Goal: Task Accomplishment & Management: Manage account settings

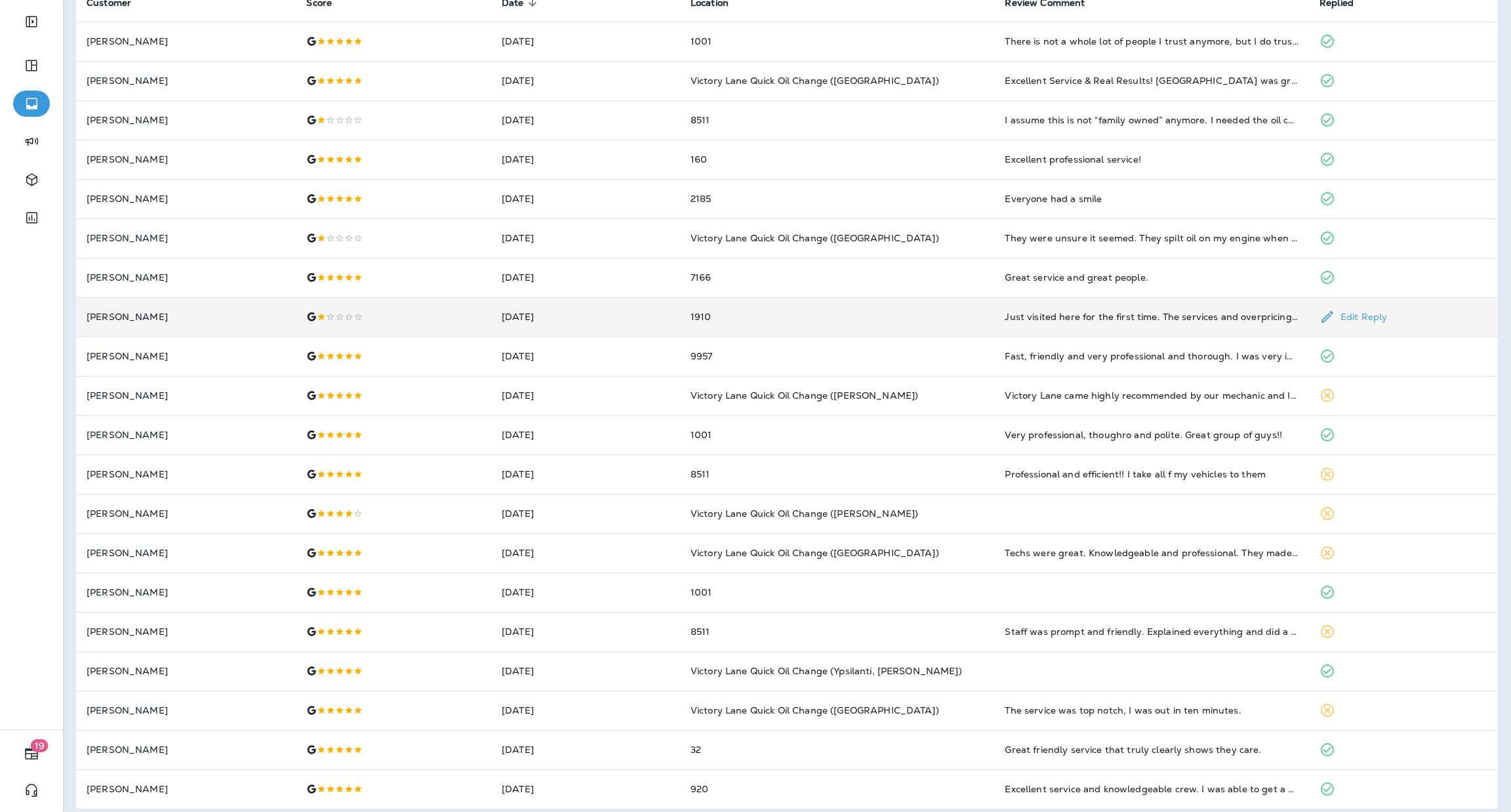
scroll to position [125, 0]
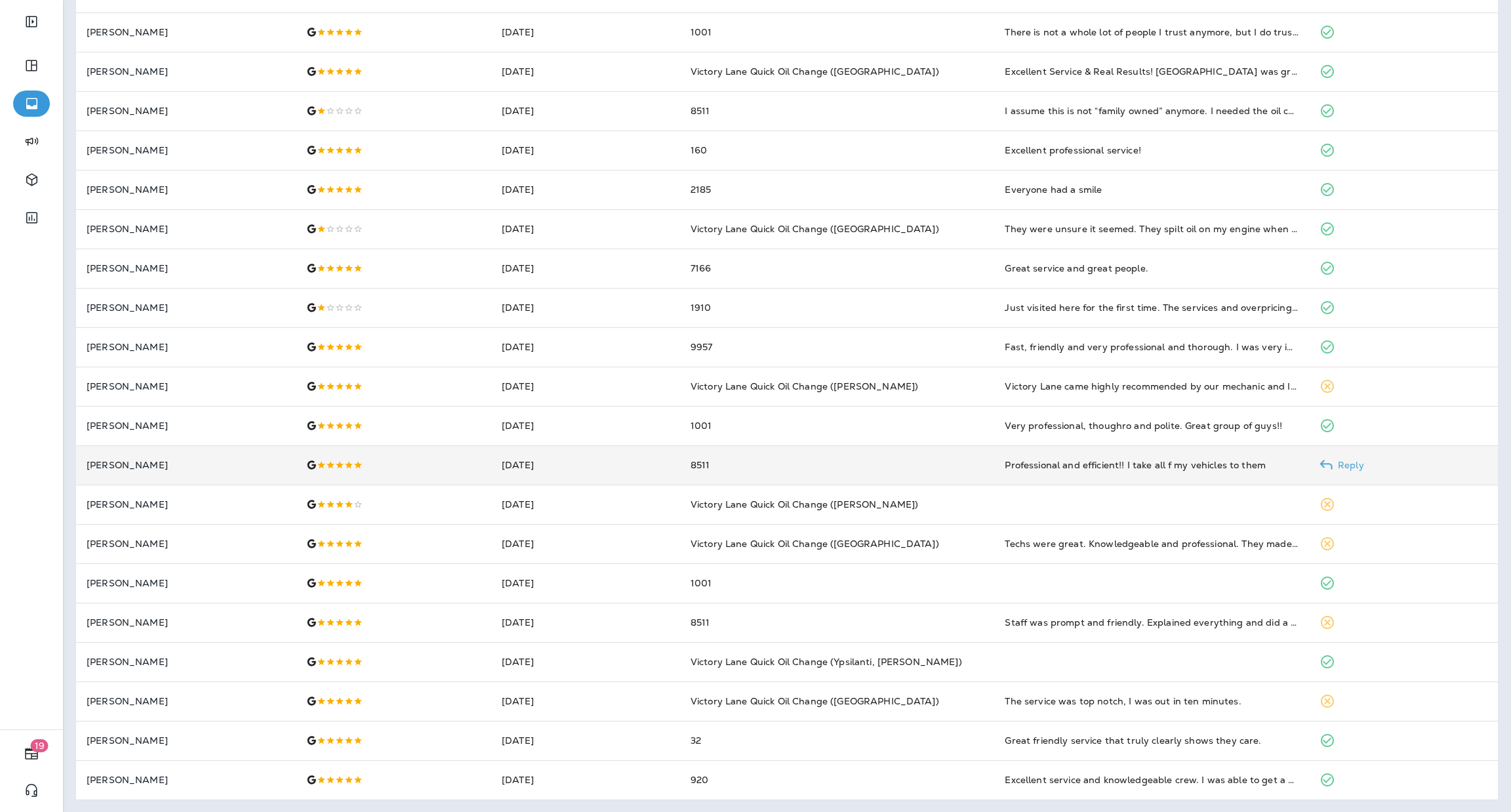
click at [880, 460] on td "8511" at bounding box center [838, 464] width 315 height 39
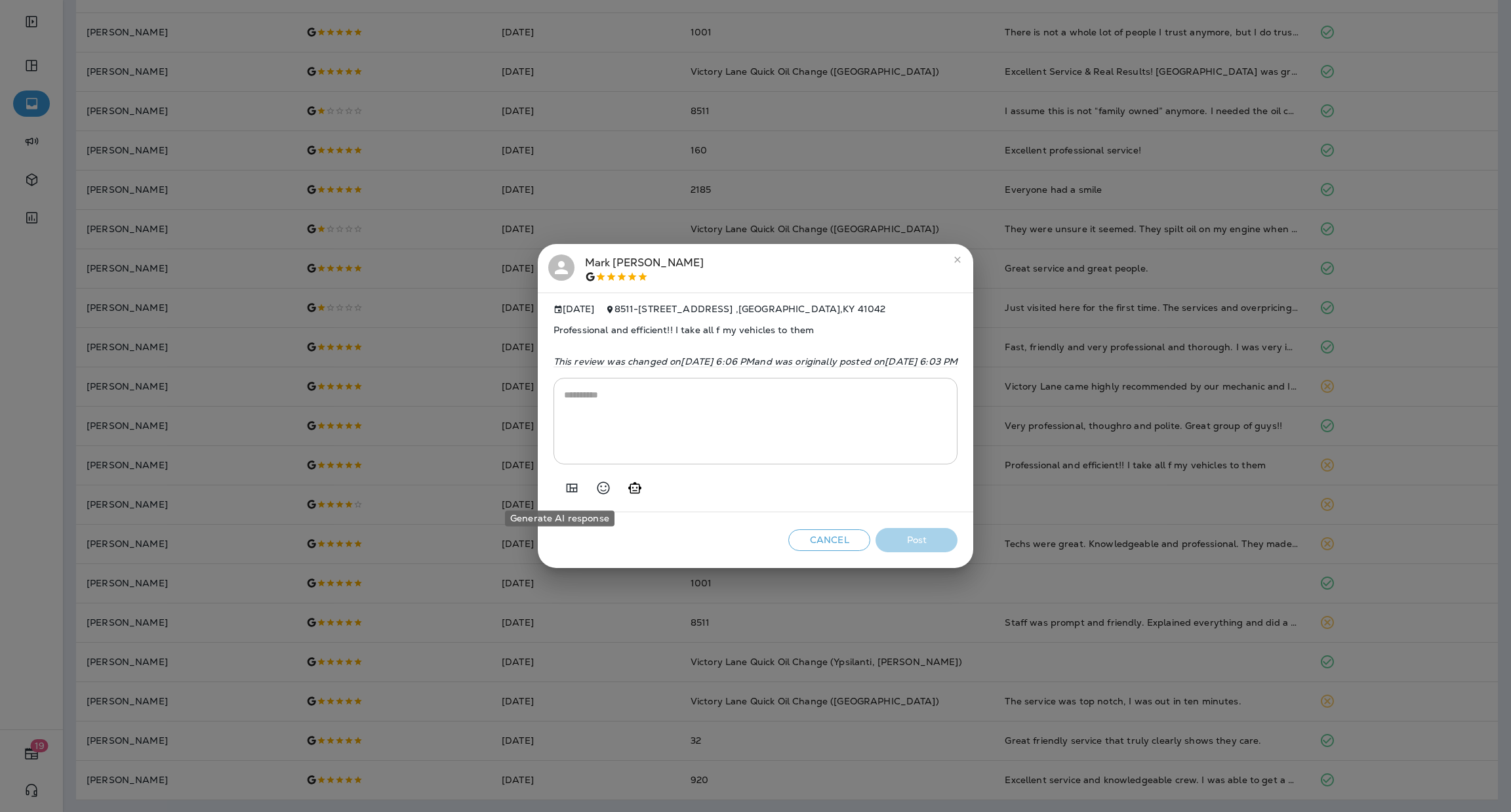
click at [629, 488] on icon "Generate AI response" at bounding box center [635, 488] width 13 height 11
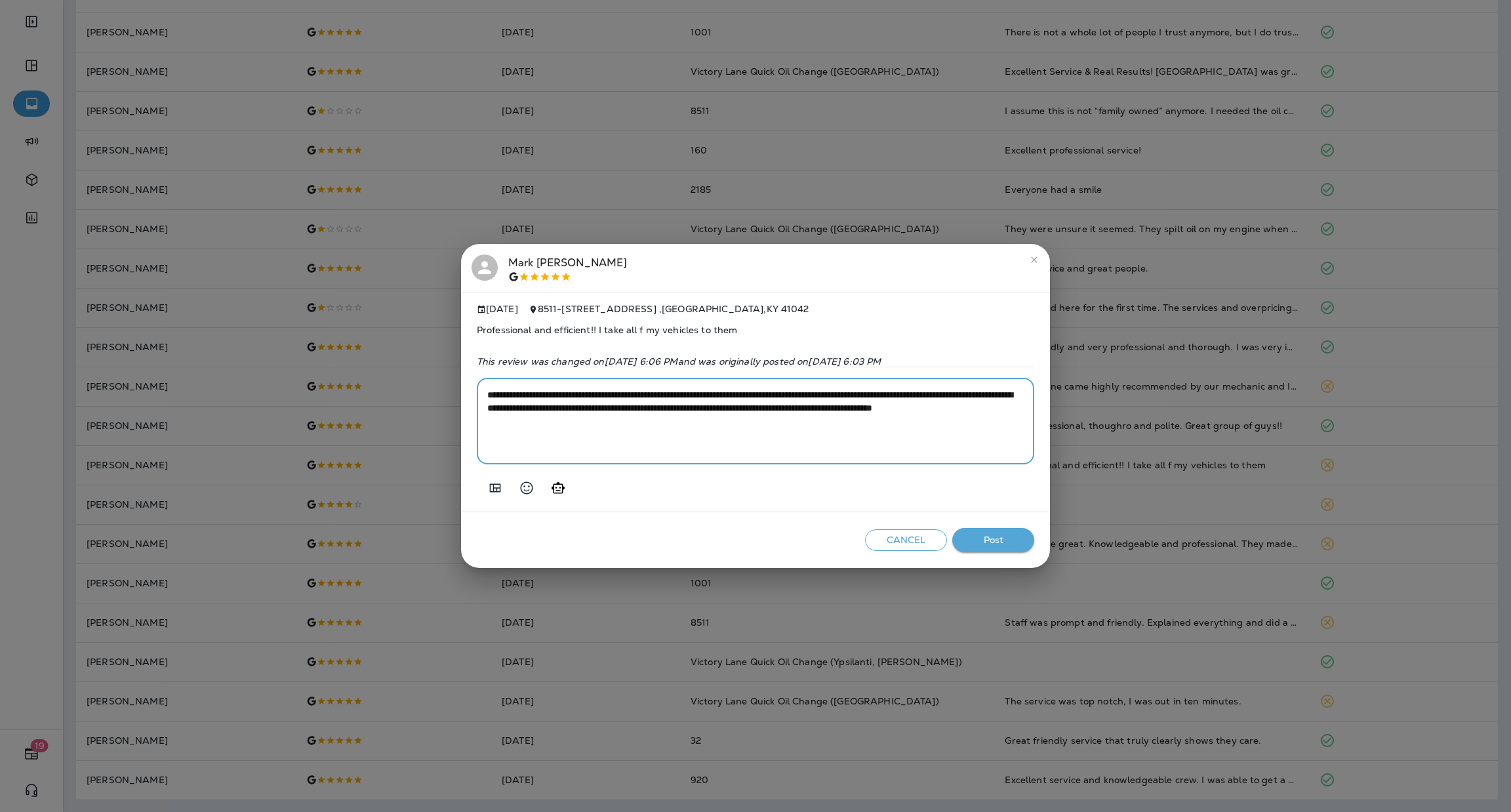
drag, startPoint x: 927, startPoint y: 395, endPoint x: 642, endPoint y: 394, distance: 285.0
click at [642, 394] on textarea "**********" at bounding box center [756, 421] width 537 height 66
type textarea "**********"
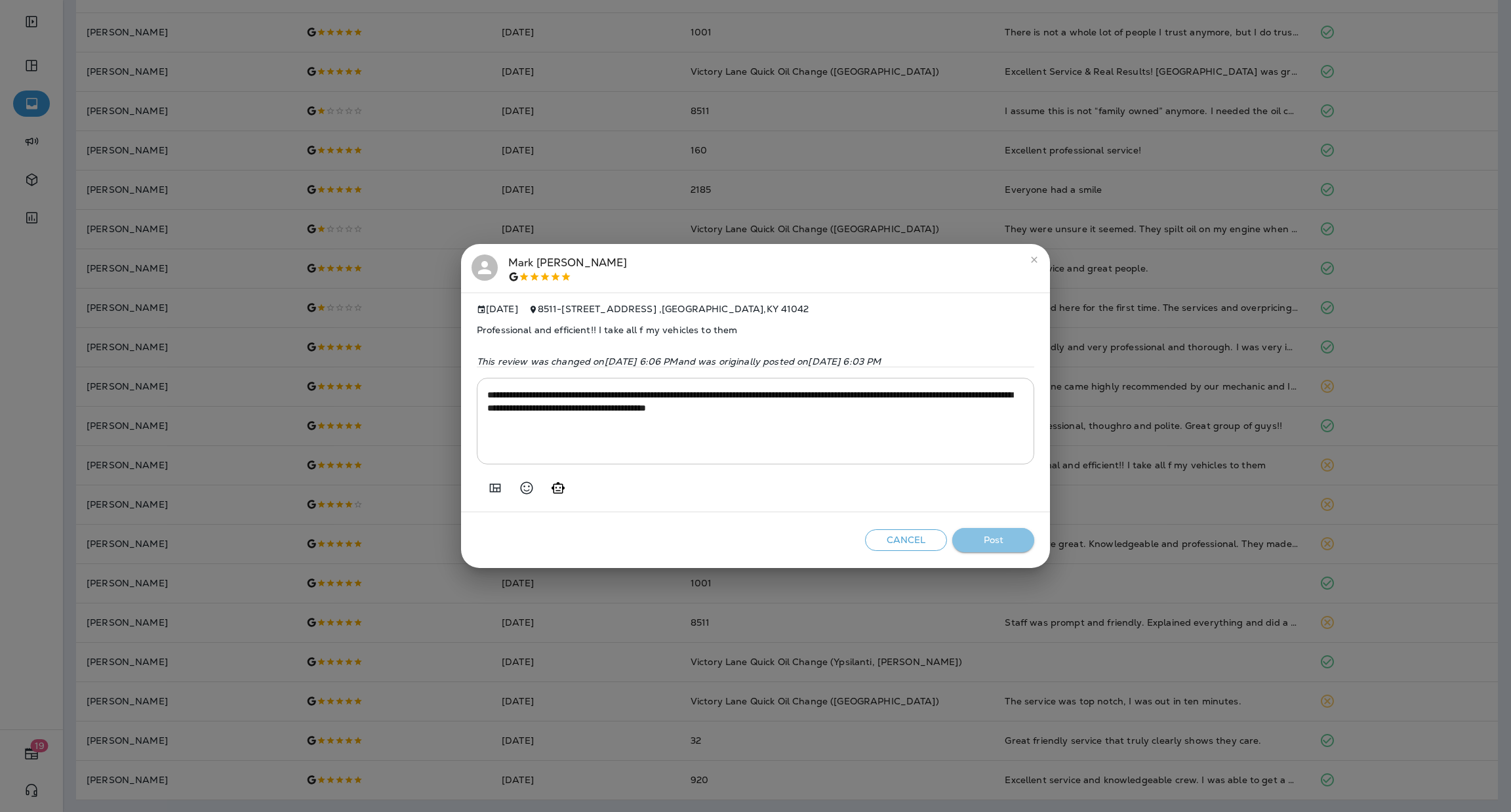
click at [977, 539] on button "Post" at bounding box center [993, 540] width 82 height 25
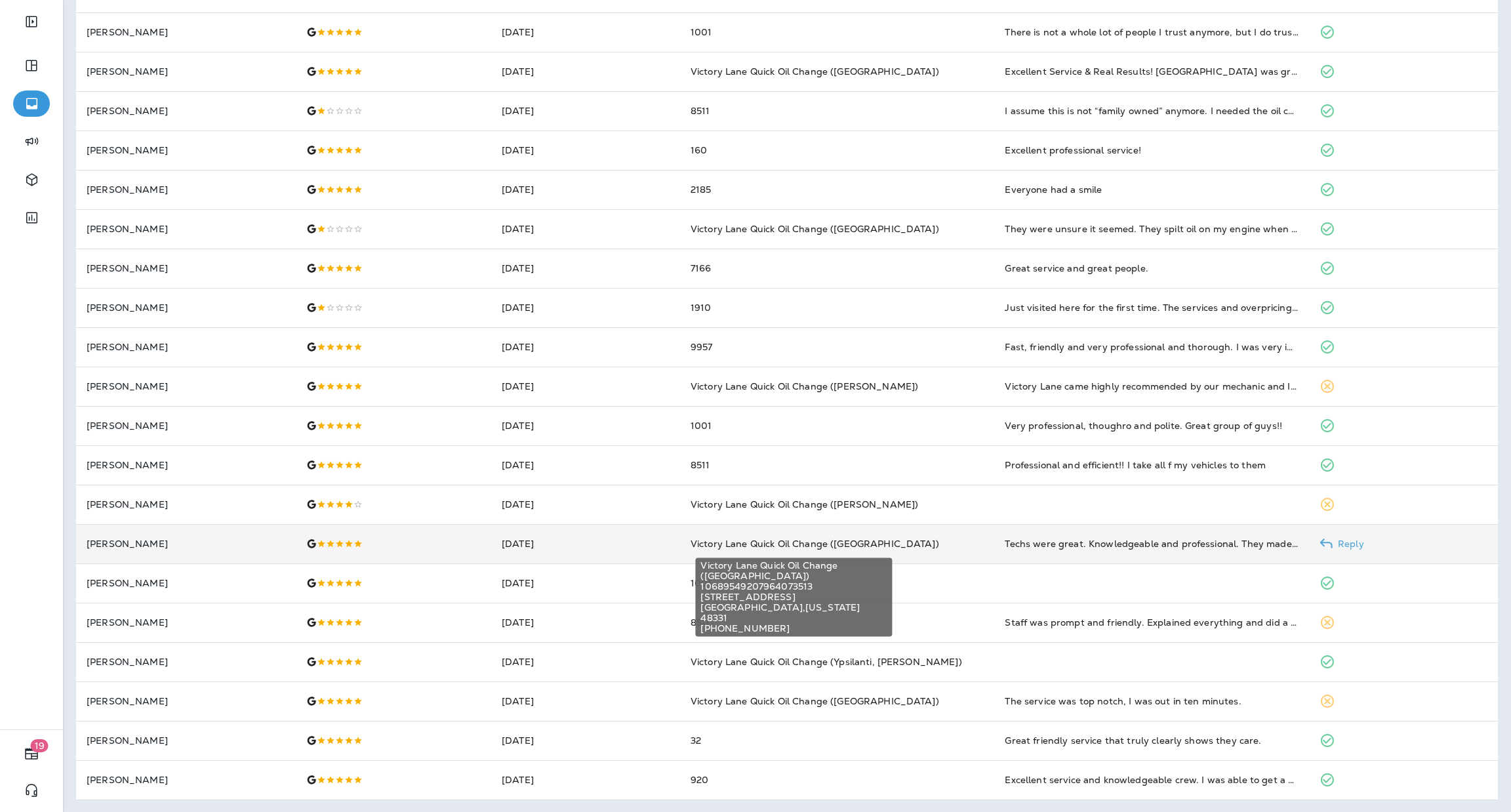
click at [861, 538] on span "Victory Lane Quick Oil Change ([GEOGRAPHIC_DATA])" at bounding box center [815, 544] width 249 height 12
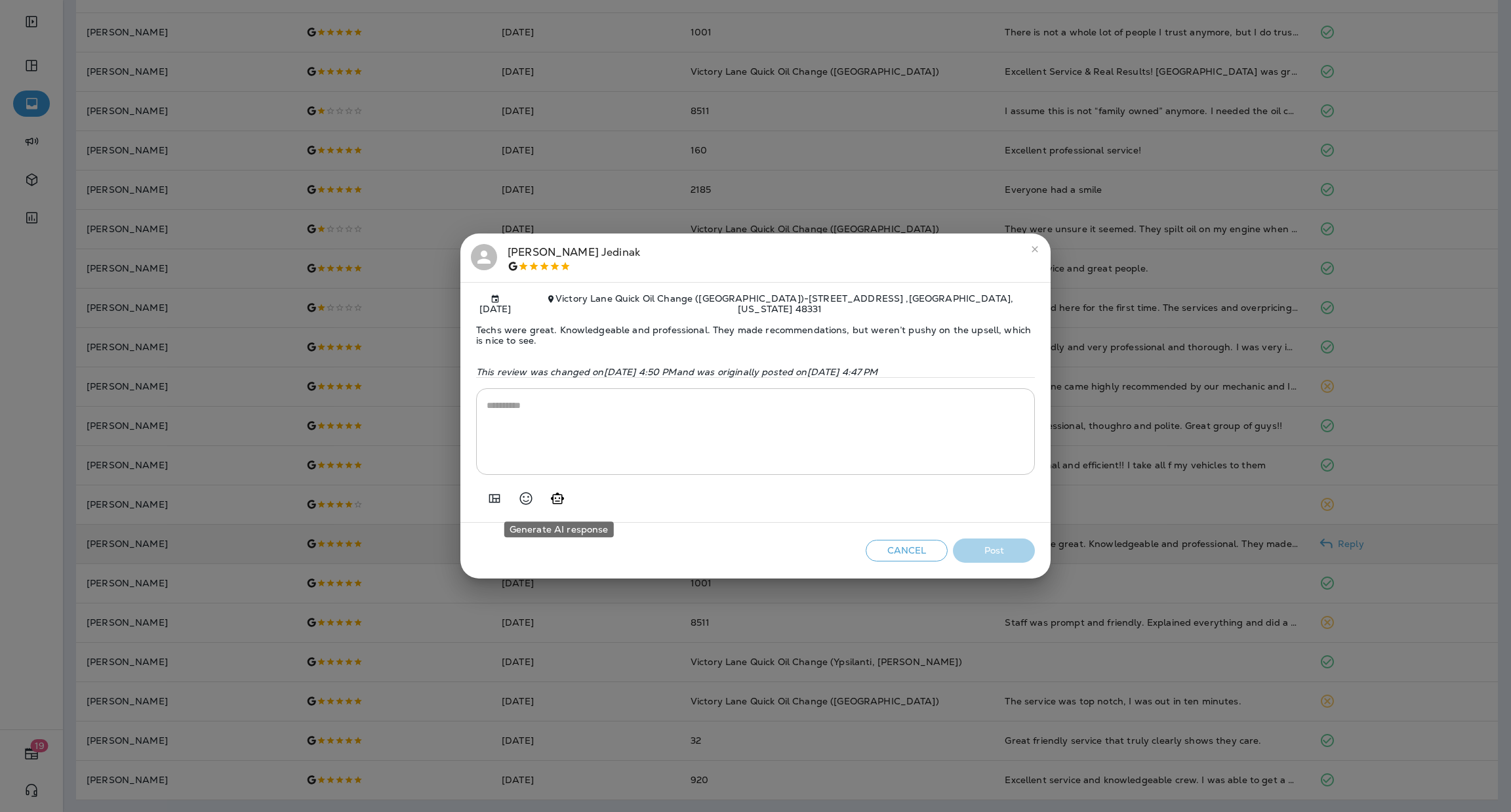
click at [557, 489] on button "Generate AI response" at bounding box center [557, 498] width 26 height 26
type textarea "**********"
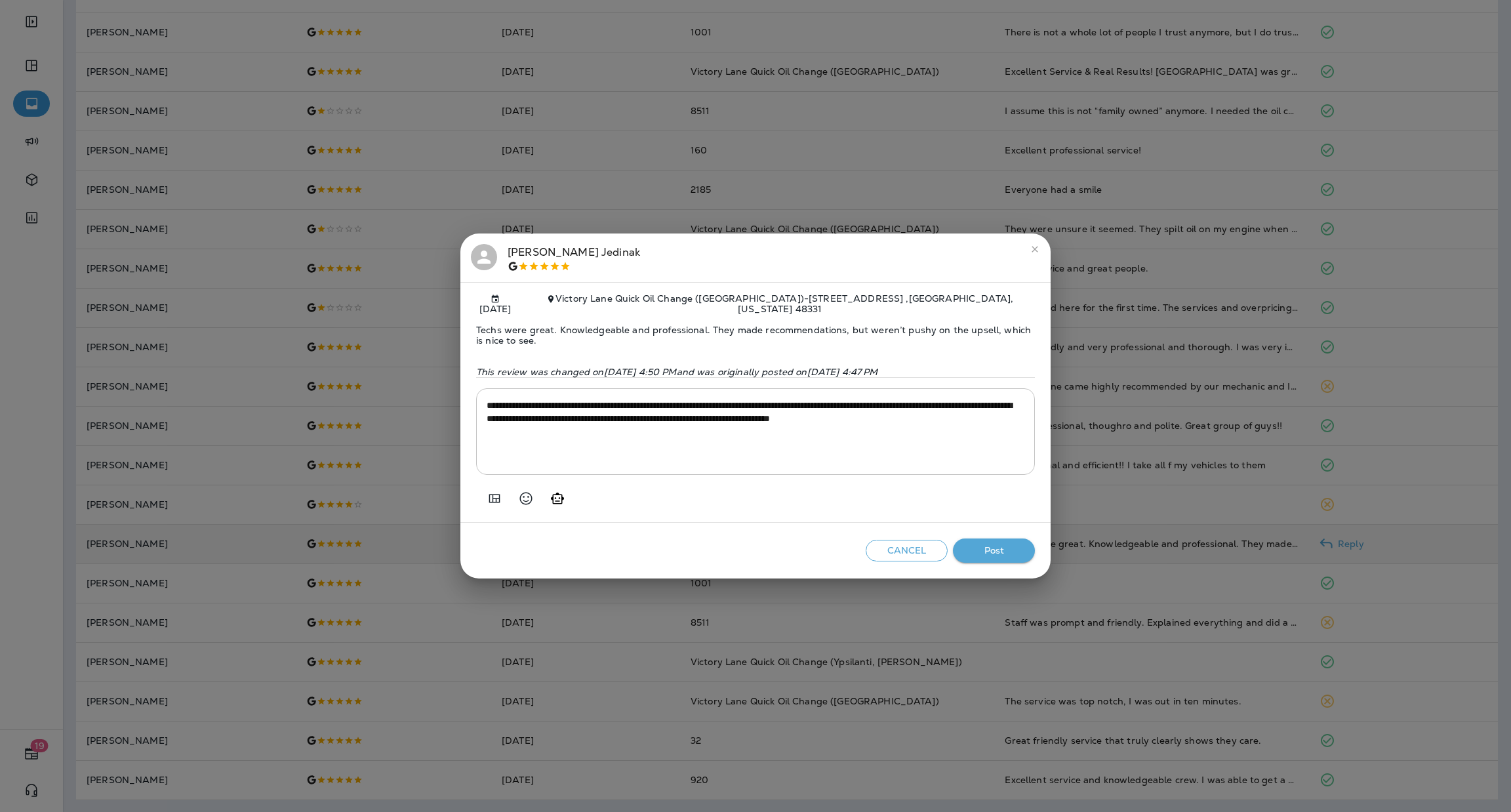
click at [983, 546] on button "Post" at bounding box center [993, 550] width 82 height 25
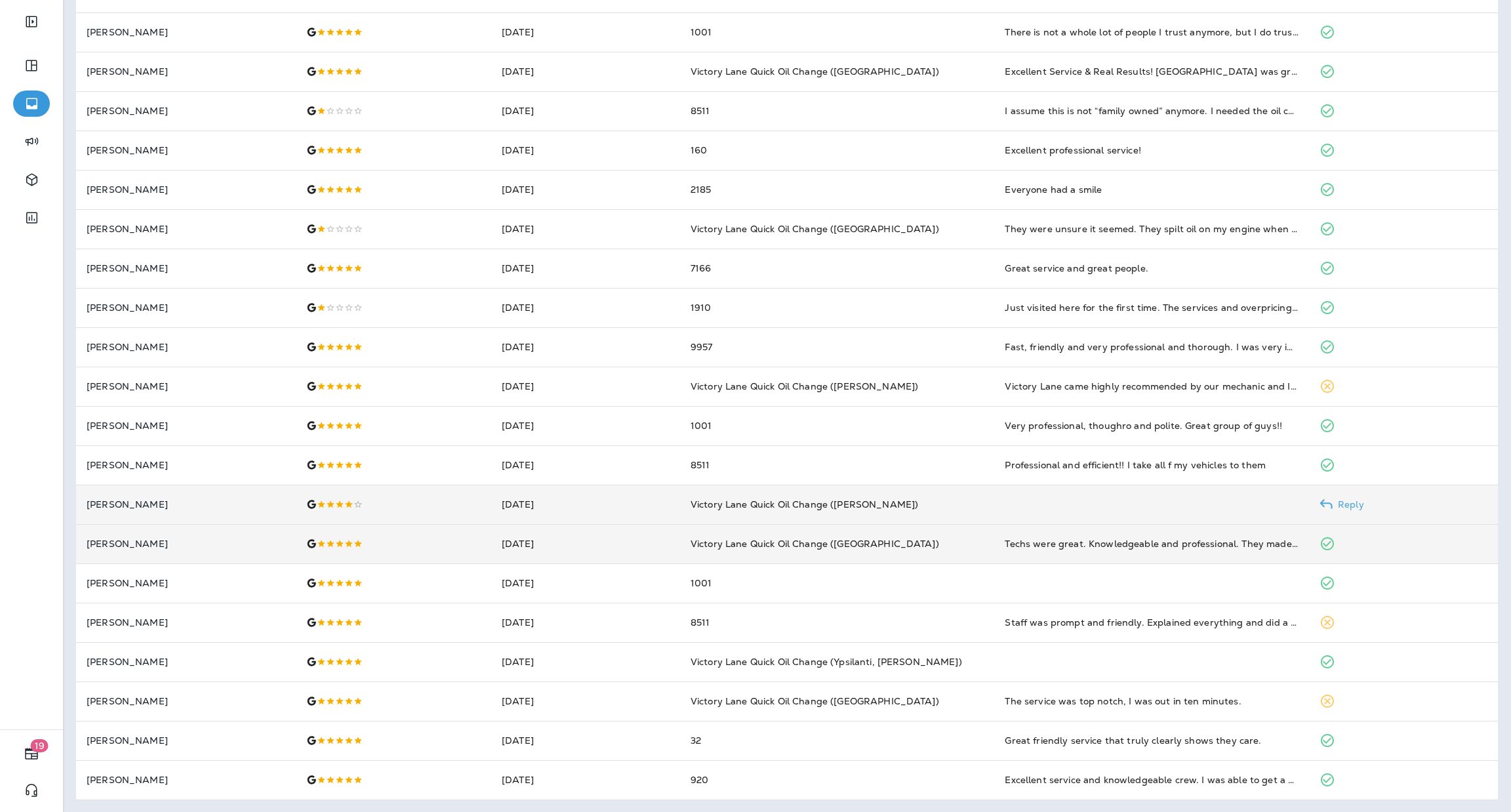
click at [885, 496] on td "Victory Lane Quick Oil Change ([PERSON_NAME])" at bounding box center [838, 504] width 315 height 39
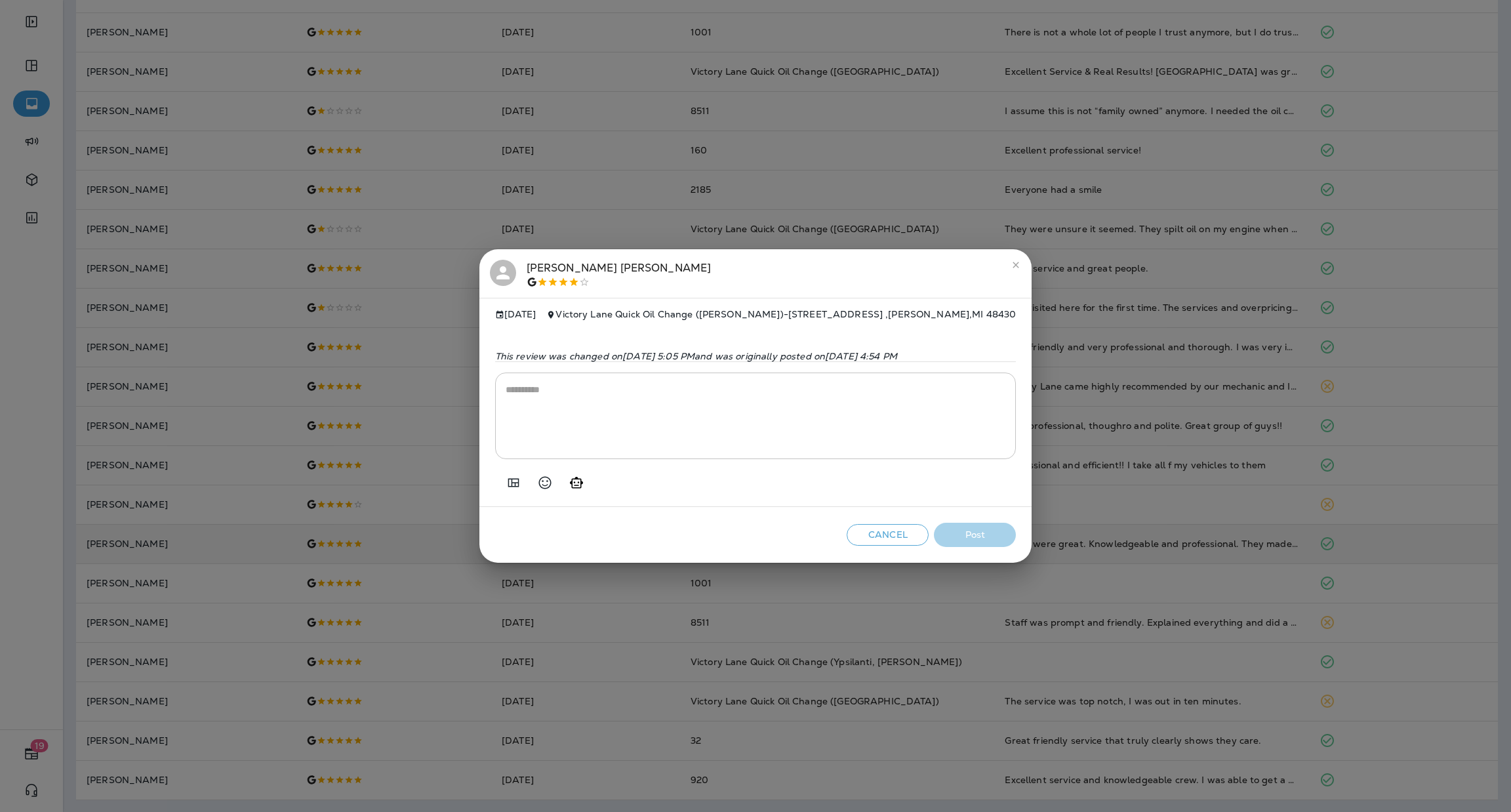
click at [799, 426] on textarea at bounding box center [756, 416] width 500 height 66
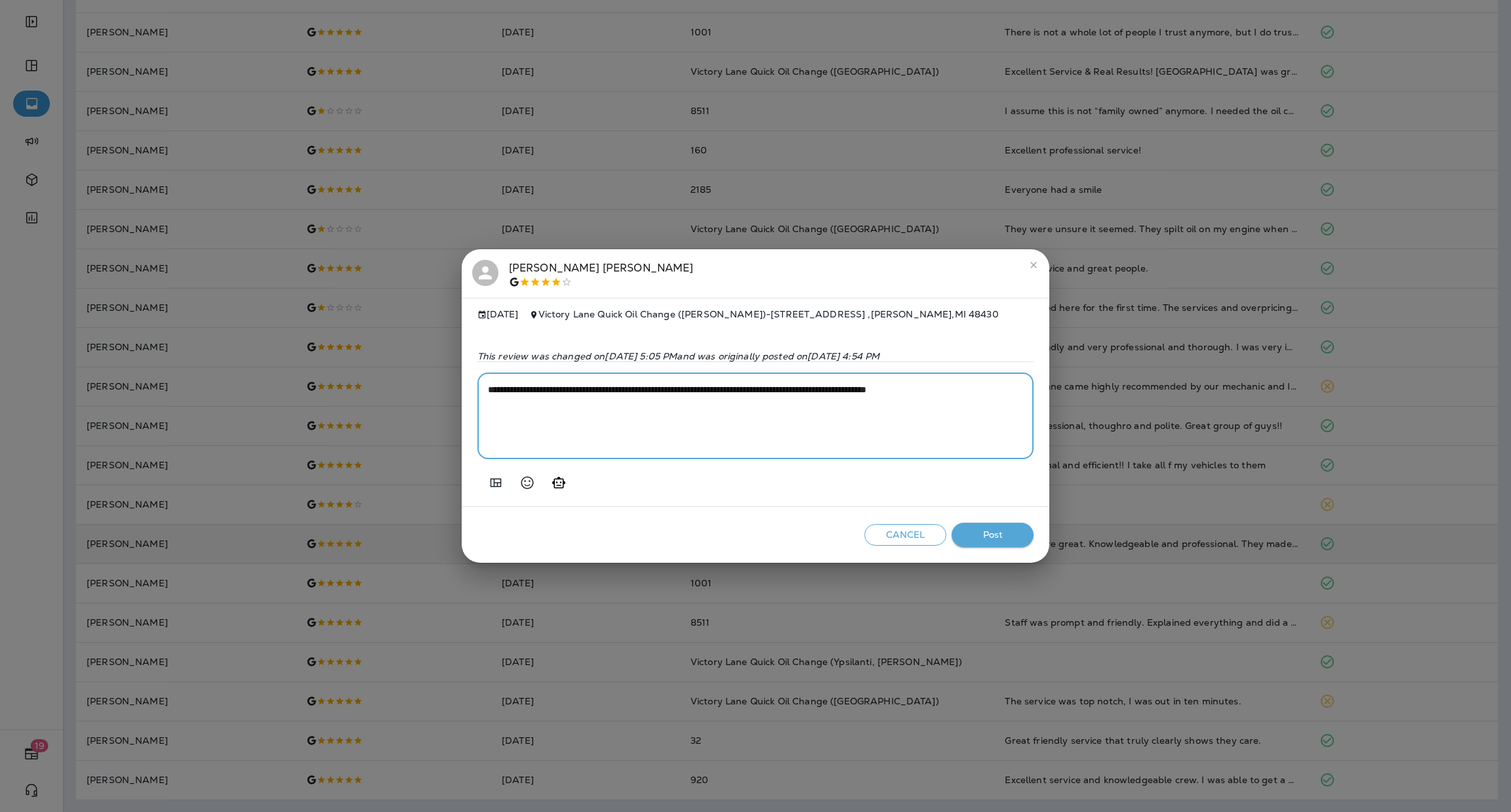
type textarea "**********"
click at [1001, 540] on button "Post" at bounding box center [992, 535] width 82 height 25
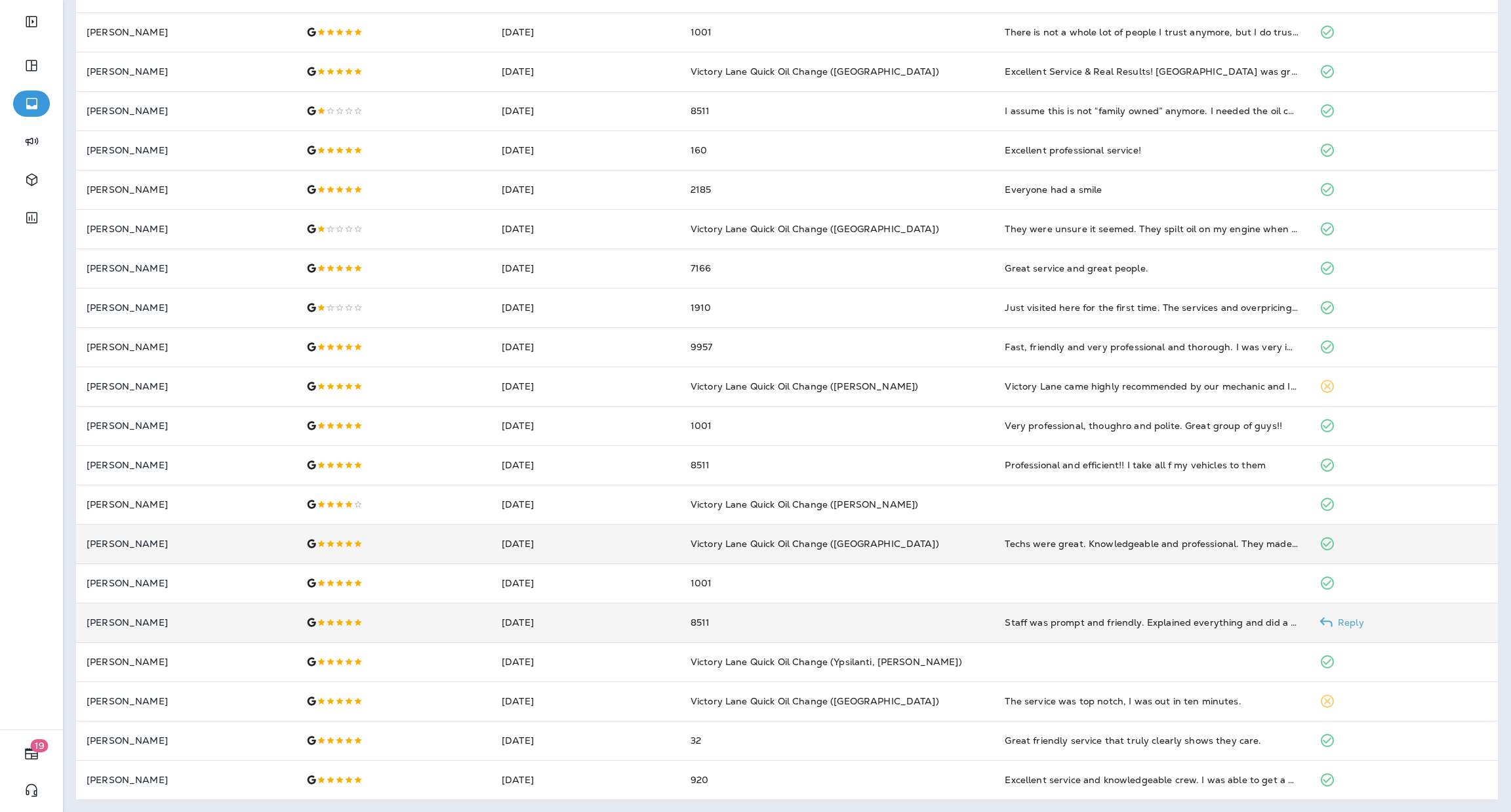
click at [853, 619] on td "8511" at bounding box center [838, 622] width 315 height 39
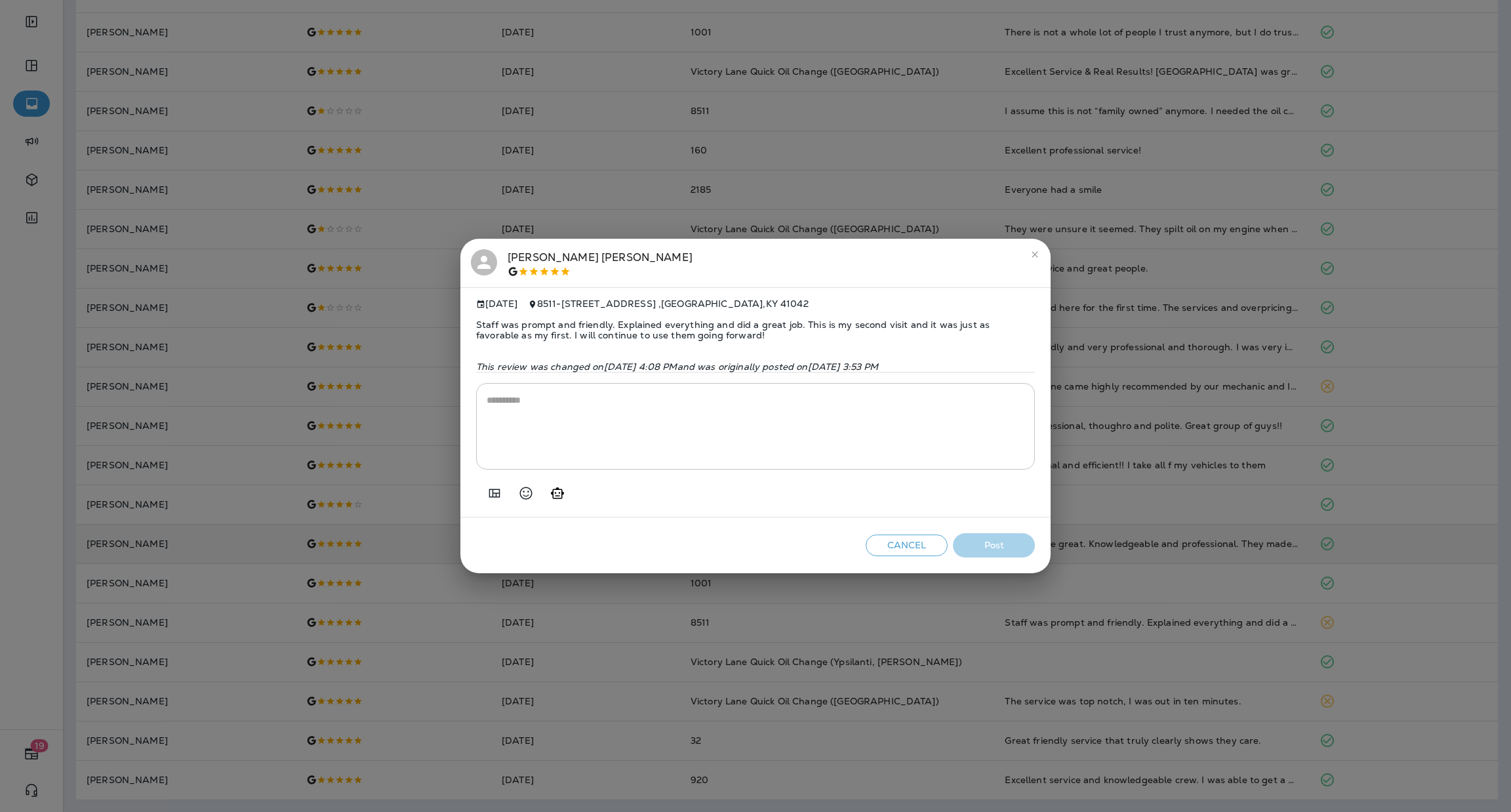
click at [554, 496] on icon "Generate AI response" at bounding box center [557, 494] width 16 height 16
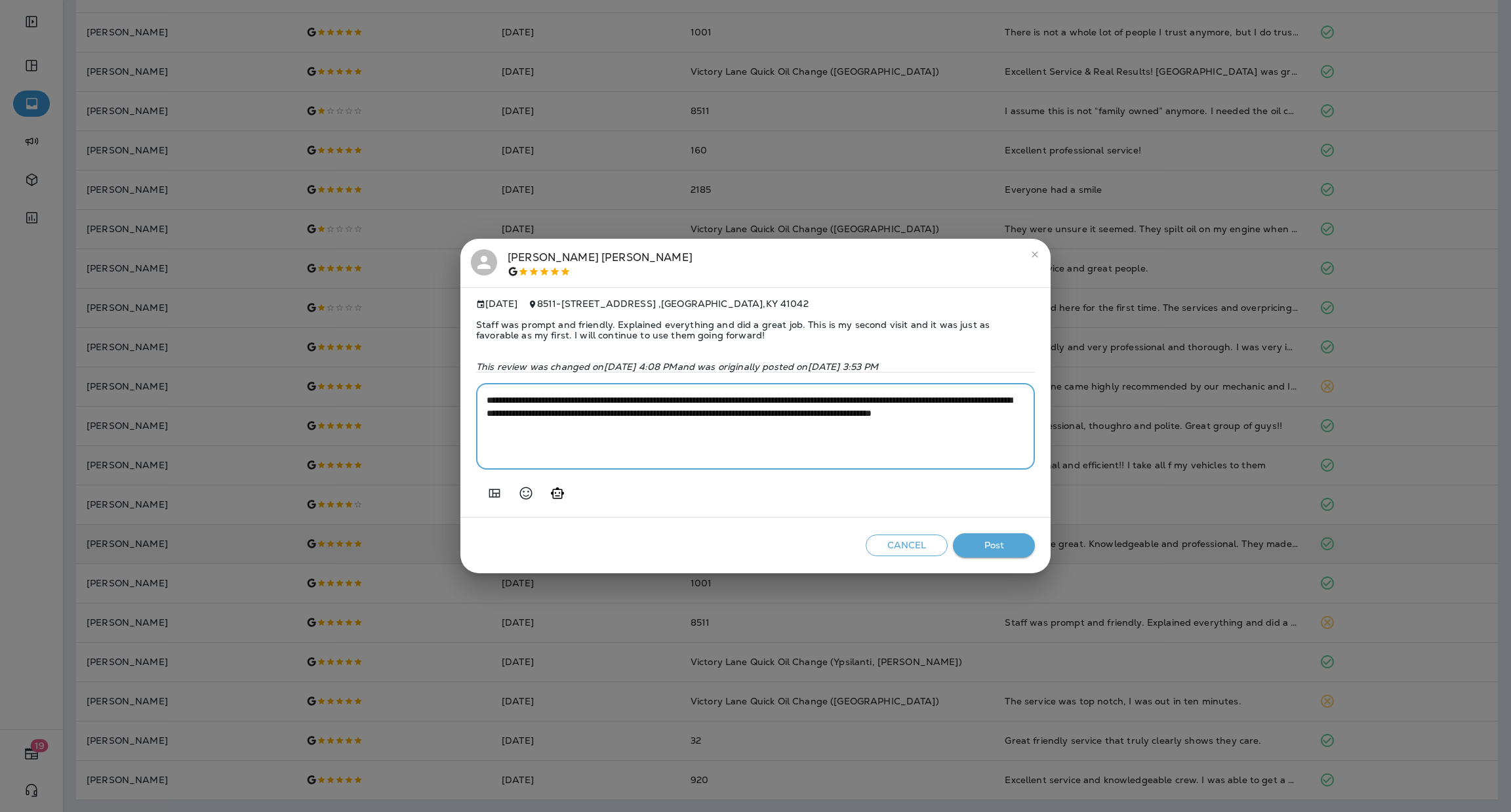
drag, startPoint x: 811, startPoint y: 411, endPoint x: 827, endPoint y: 397, distance: 21.3
click at [827, 397] on textarea "**********" at bounding box center [755, 426] width 538 height 66
click at [806, 413] on textarea "**********" at bounding box center [755, 426] width 538 height 66
drag, startPoint x: 809, startPoint y: 413, endPoint x: 829, endPoint y: 399, distance: 24.4
click at [829, 399] on textarea "**********" at bounding box center [755, 426] width 538 height 66
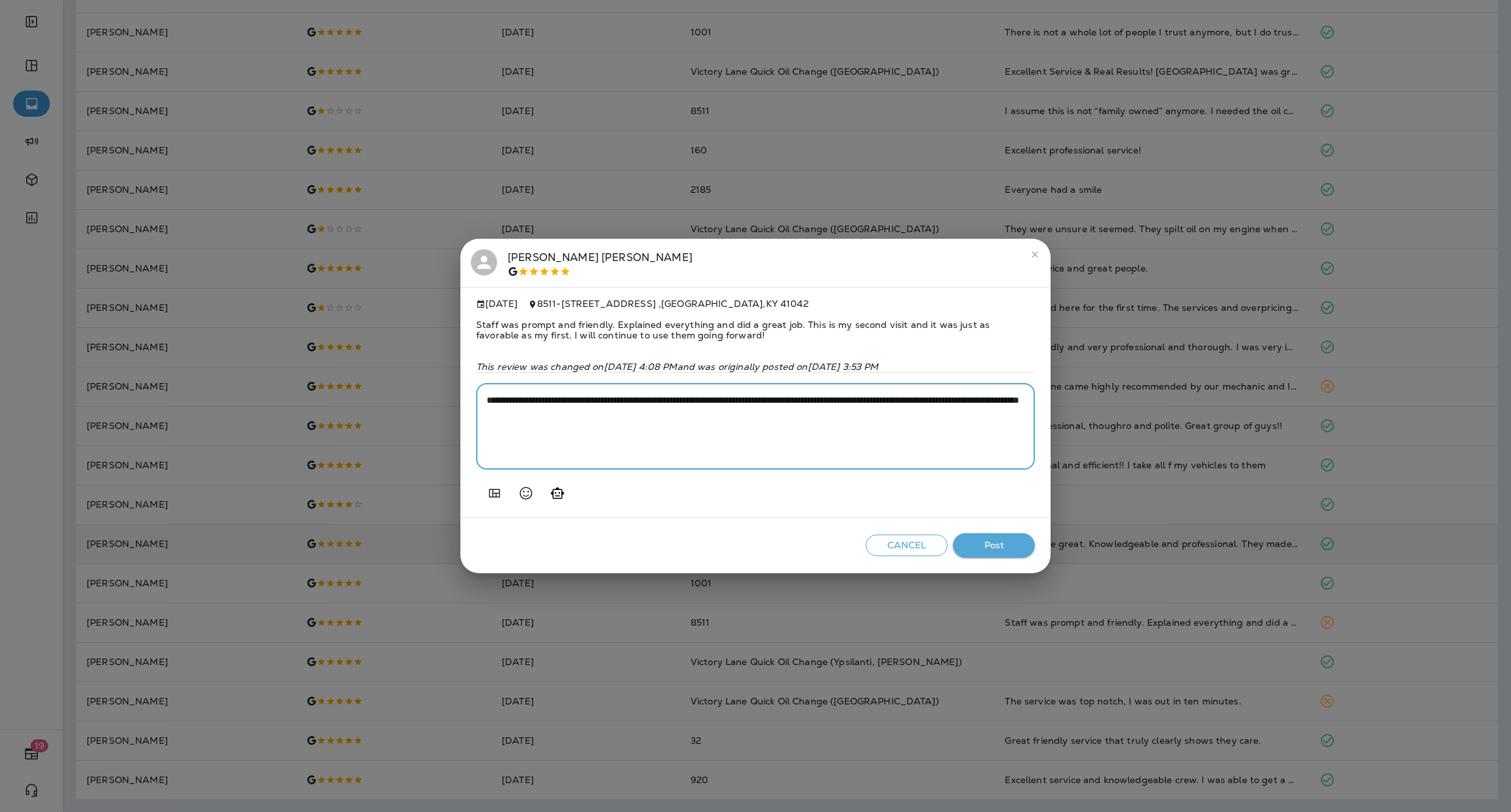
type textarea "**********"
click at [993, 539] on button "Post" at bounding box center [993, 546] width 82 height 25
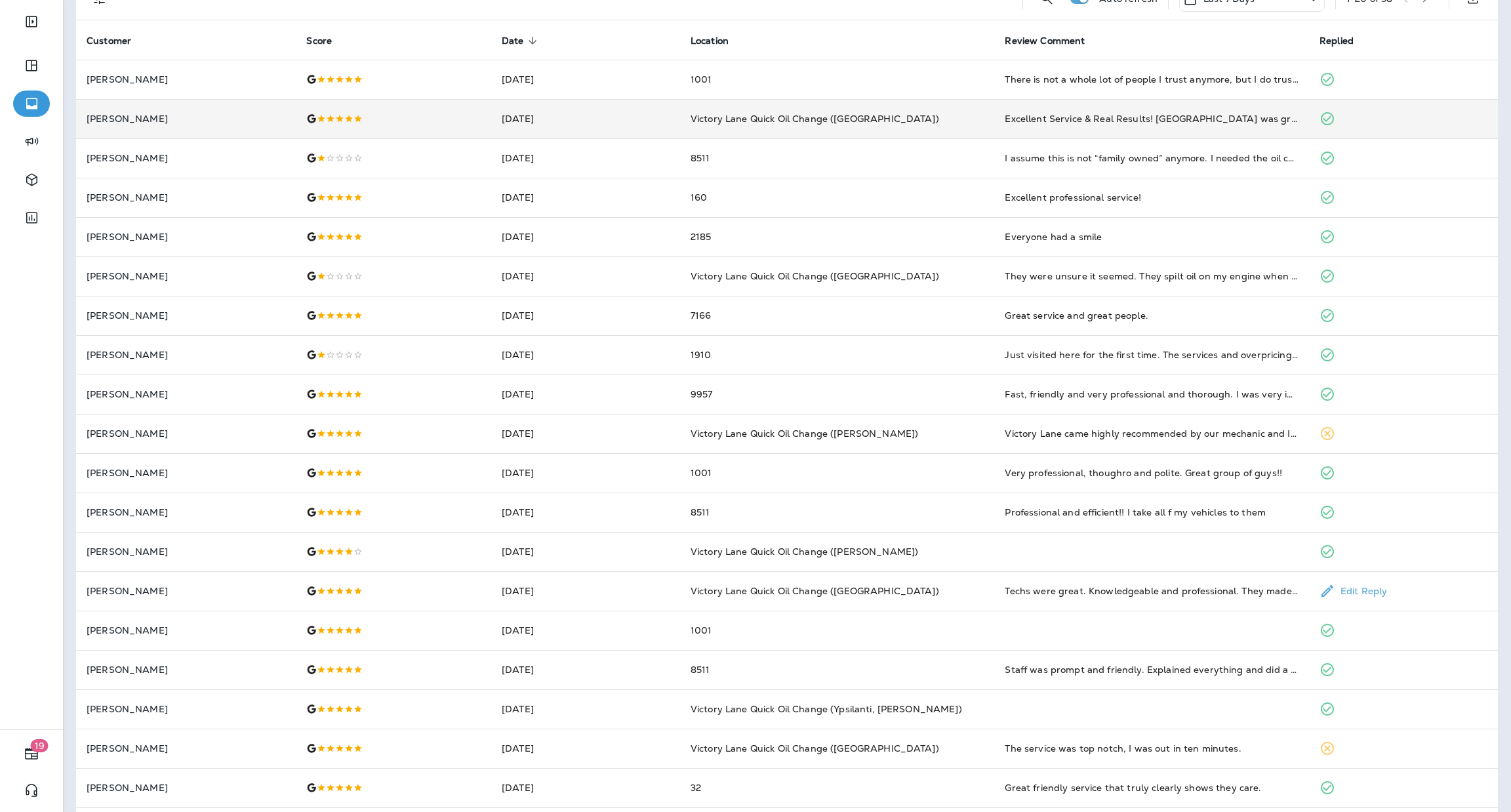
scroll to position [0, 0]
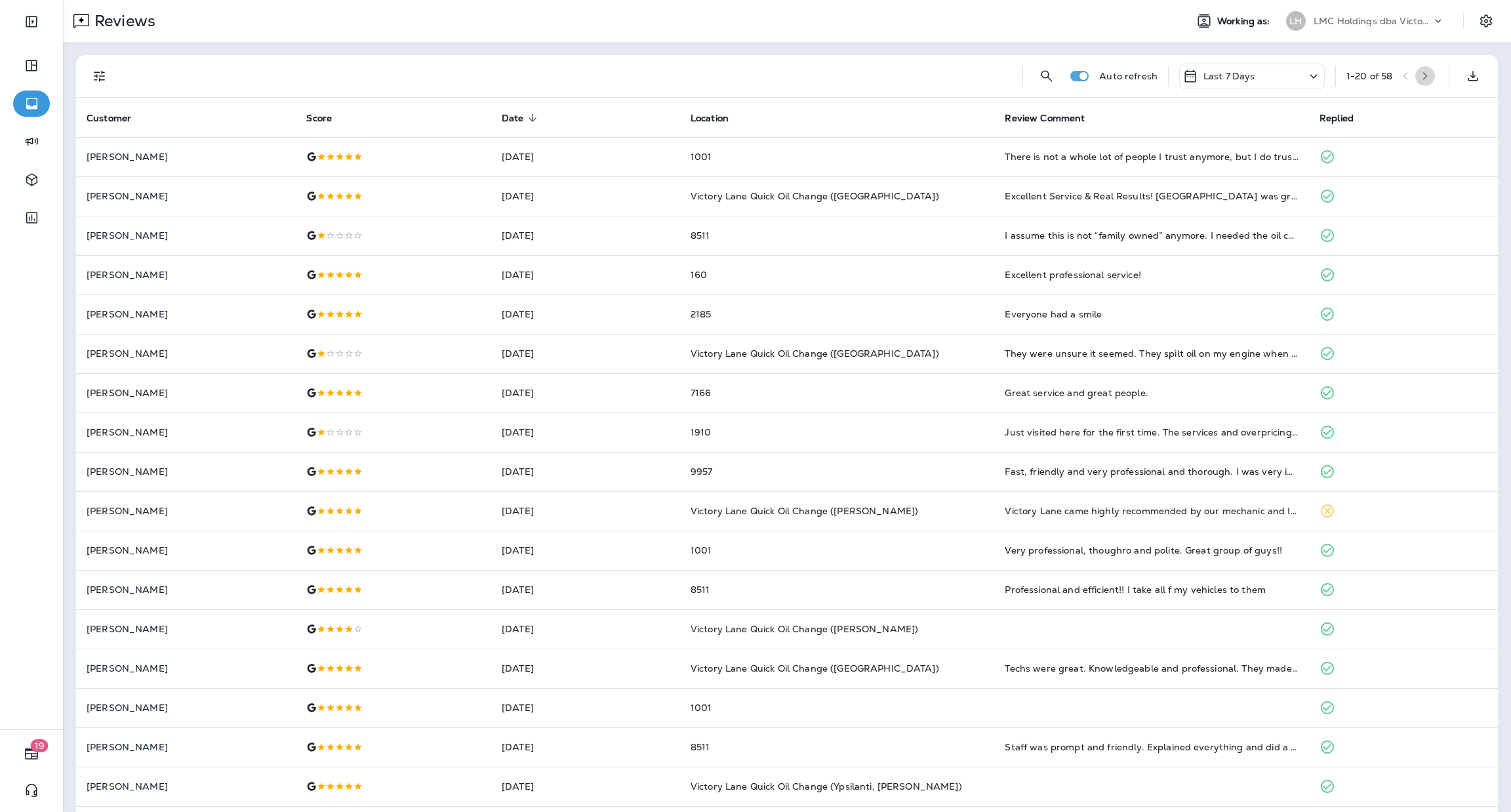
click at [1419, 78] on button "button" at bounding box center [1425, 76] width 20 height 20
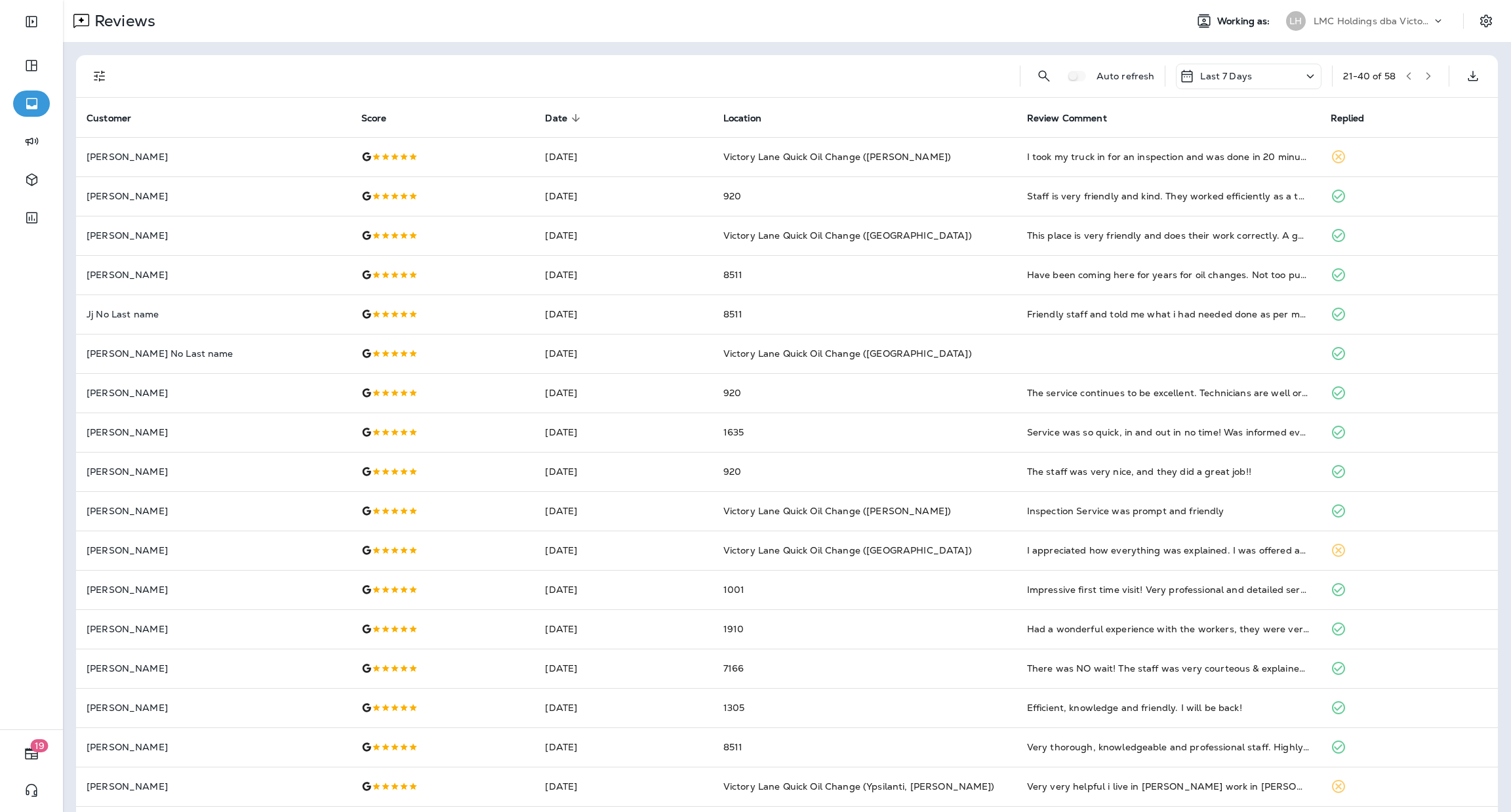
click at [1424, 75] on icon "button" at bounding box center [1429, 76] width 9 height 9
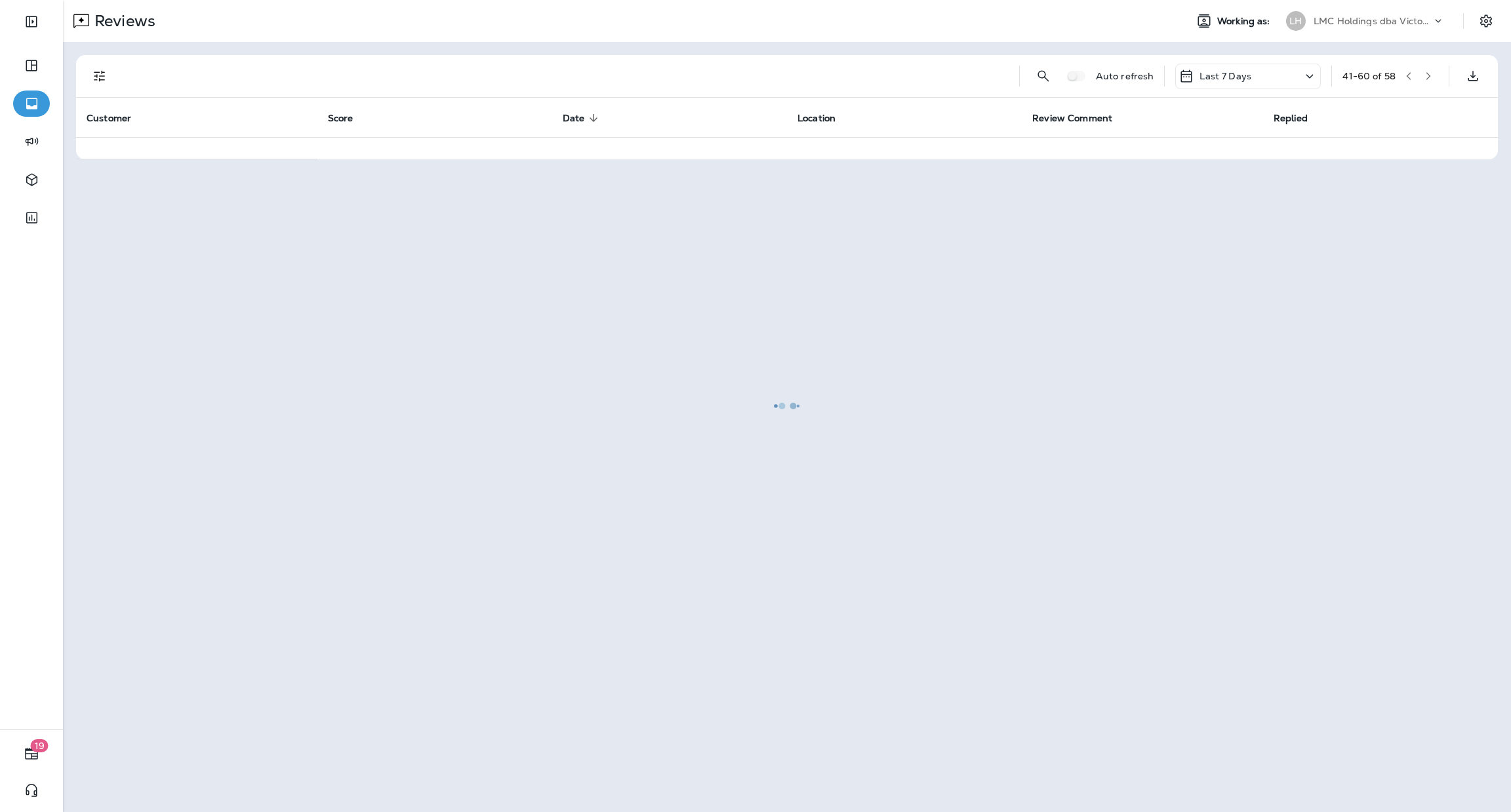
click at [1416, 75] on div at bounding box center [787, 406] width 1446 height 809
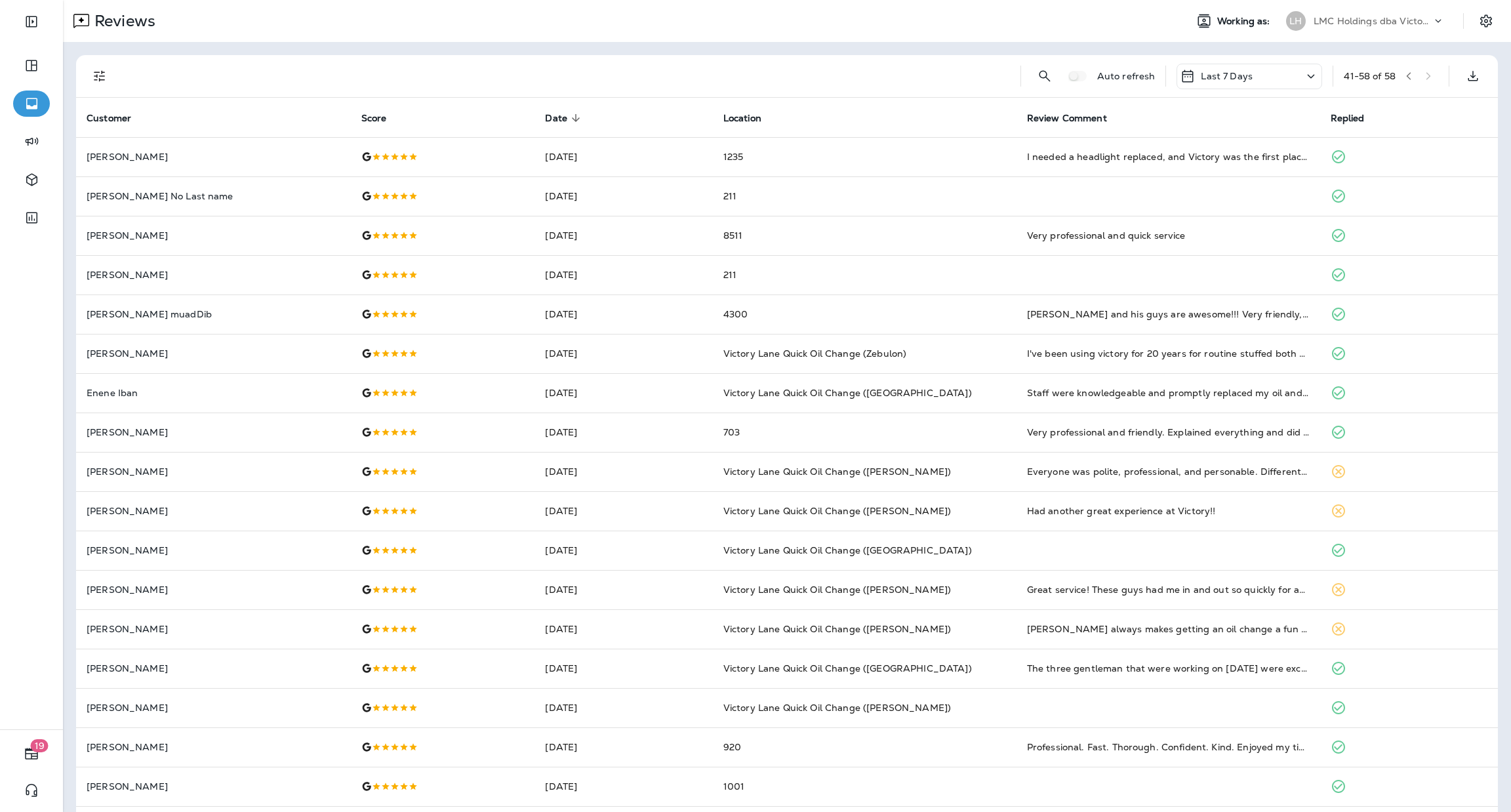
click at [1416, 76] on div "41 - 58 of 58" at bounding box center [1391, 76] width 94 height 20
click at [1408, 78] on div "41 - 58 of 58" at bounding box center [1391, 76] width 94 height 20
click at [1239, 82] on div "Last 7 Days" at bounding box center [1249, 76] width 146 height 26
click at [1187, 135] on div "All" at bounding box center [1231, 136] width 205 height 31
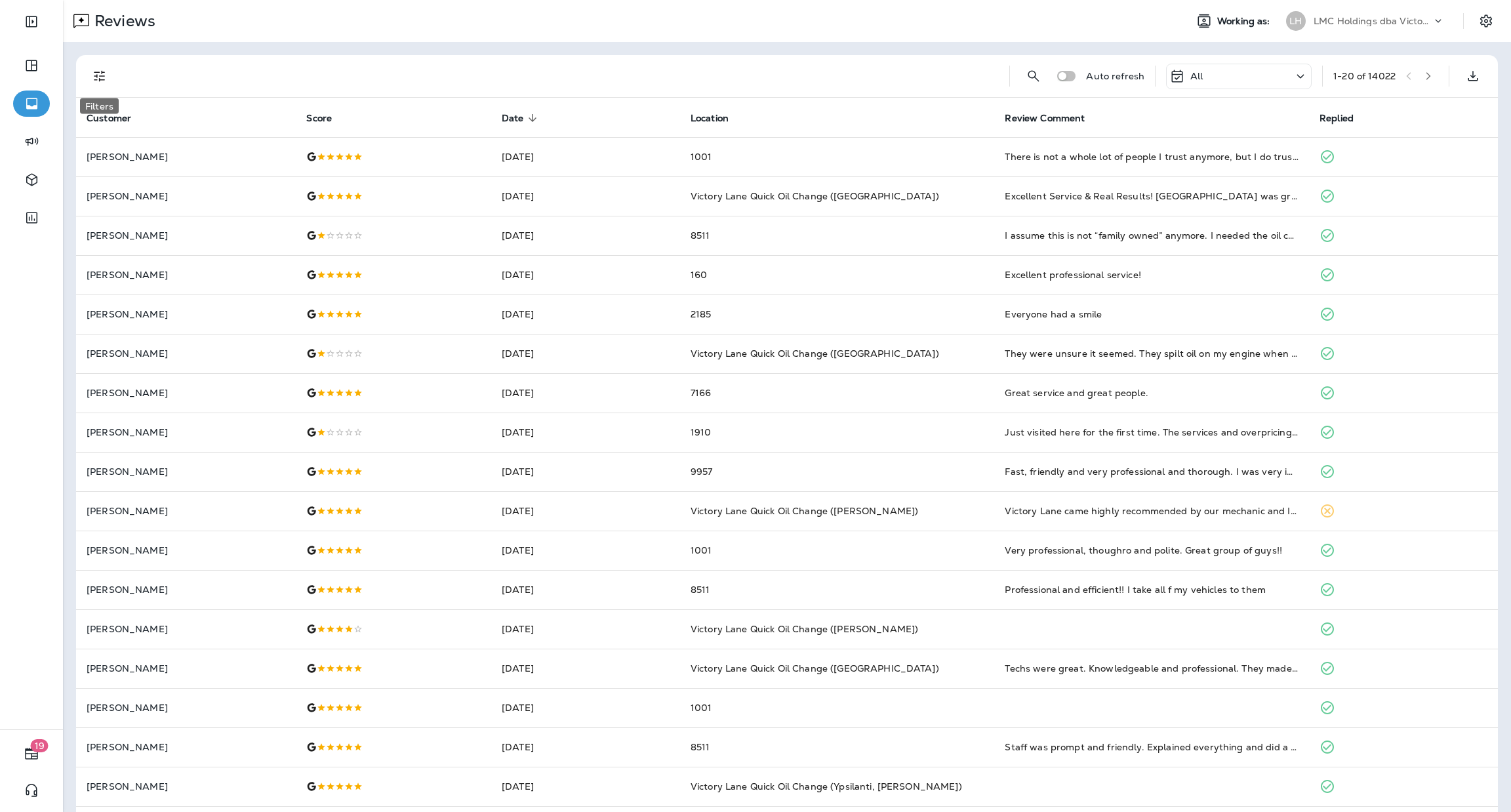
click at [104, 77] on icon "Filters" at bounding box center [100, 76] width 16 height 16
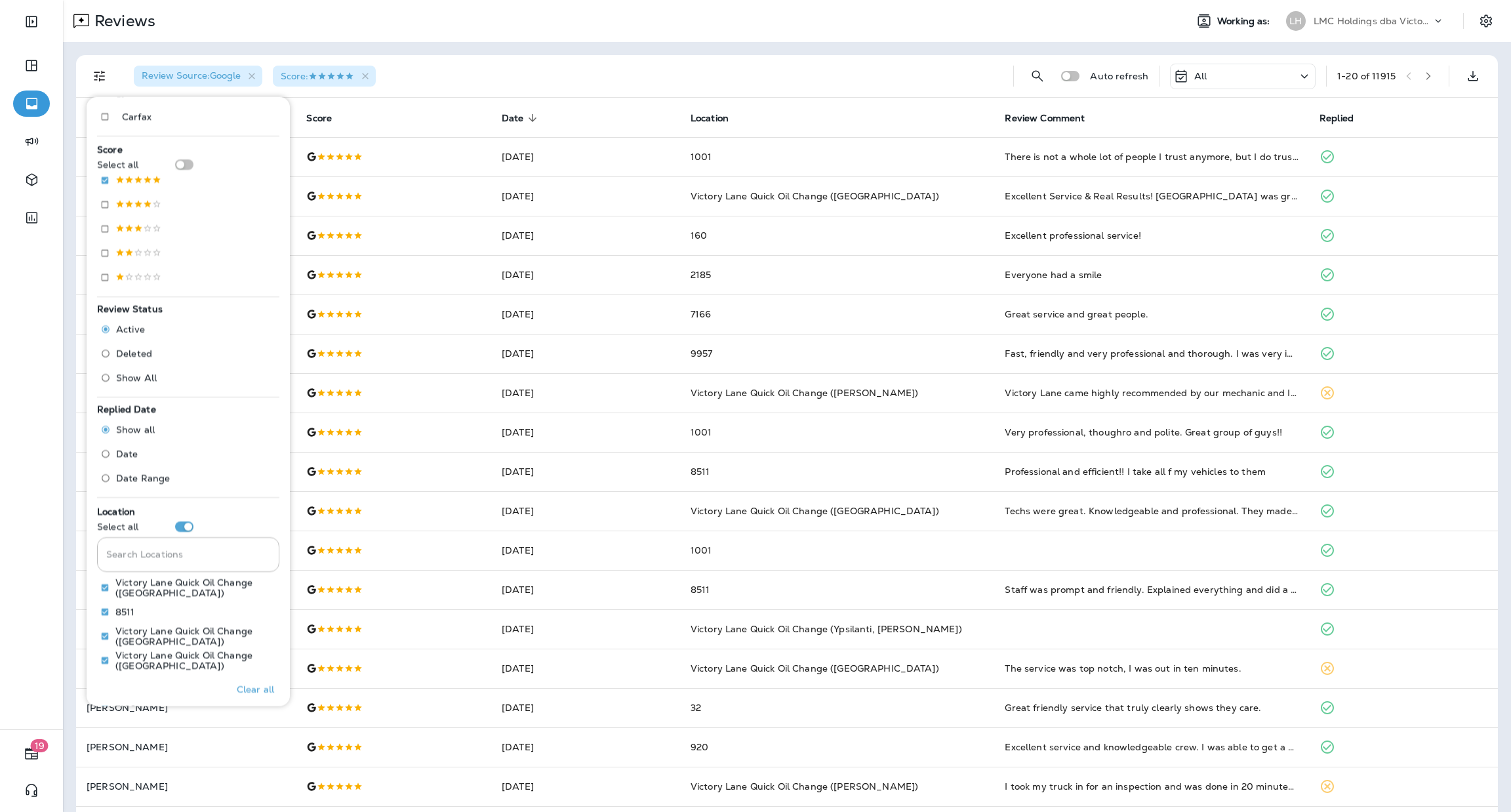
scroll to position [197, 0]
click at [841, 31] on div "Reviews" at bounding box center [619, 21] width 1112 height 26
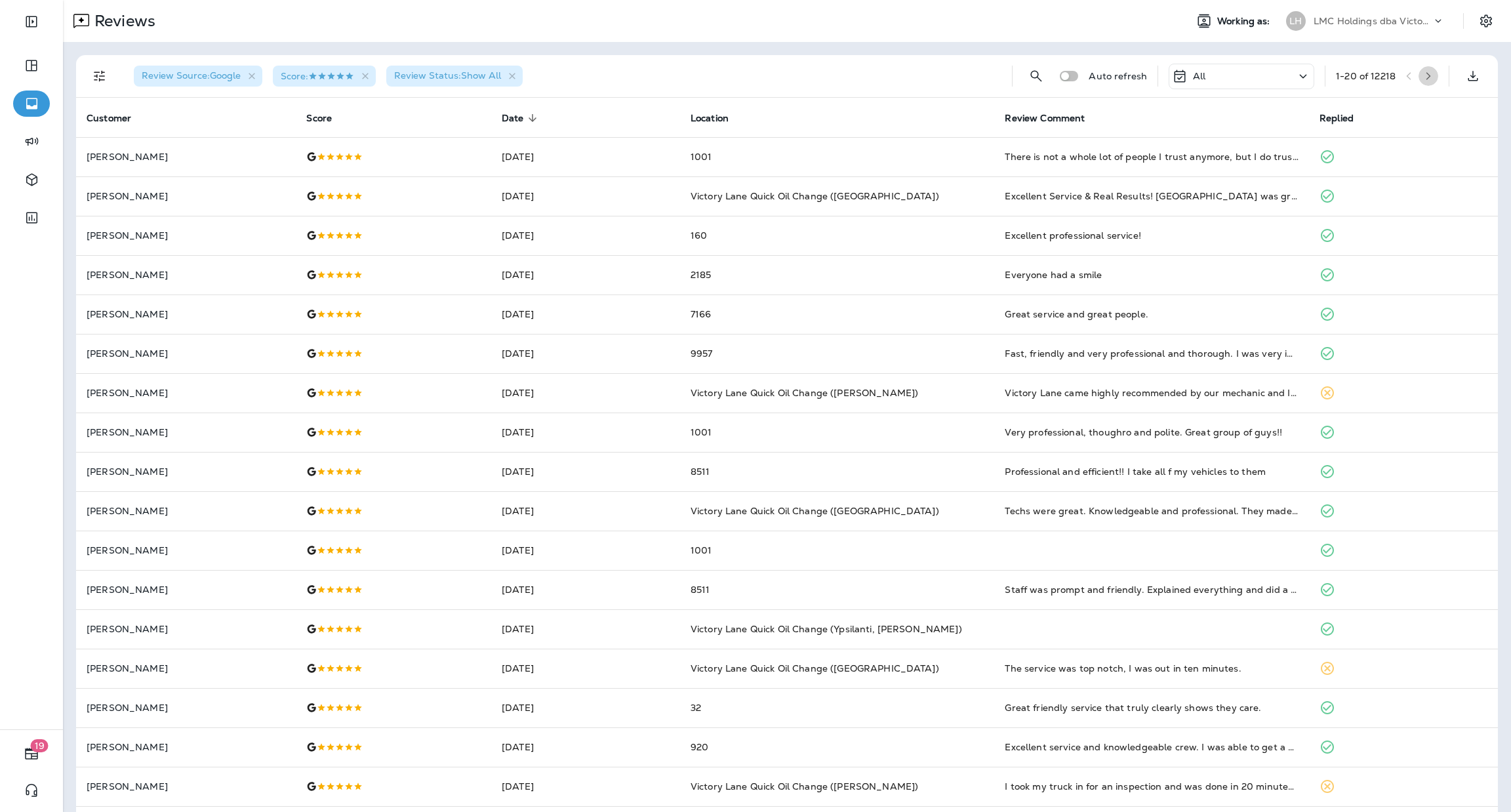
click at [1424, 76] on icon "button" at bounding box center [1429, 76] width 9 height 9
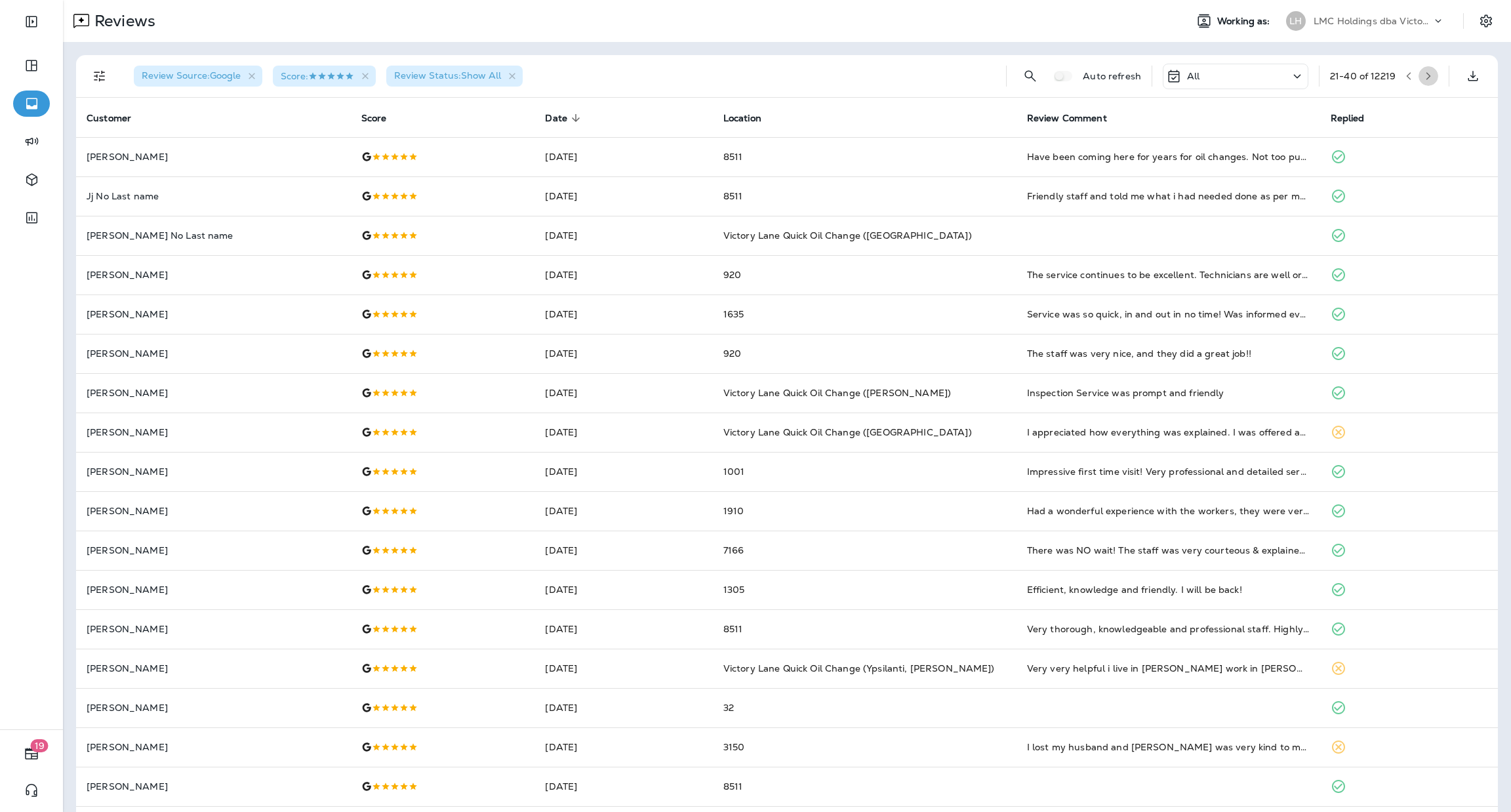
click at [1424, 78] on icon "button" at bounding box center [1429, 76] width 9 height 9
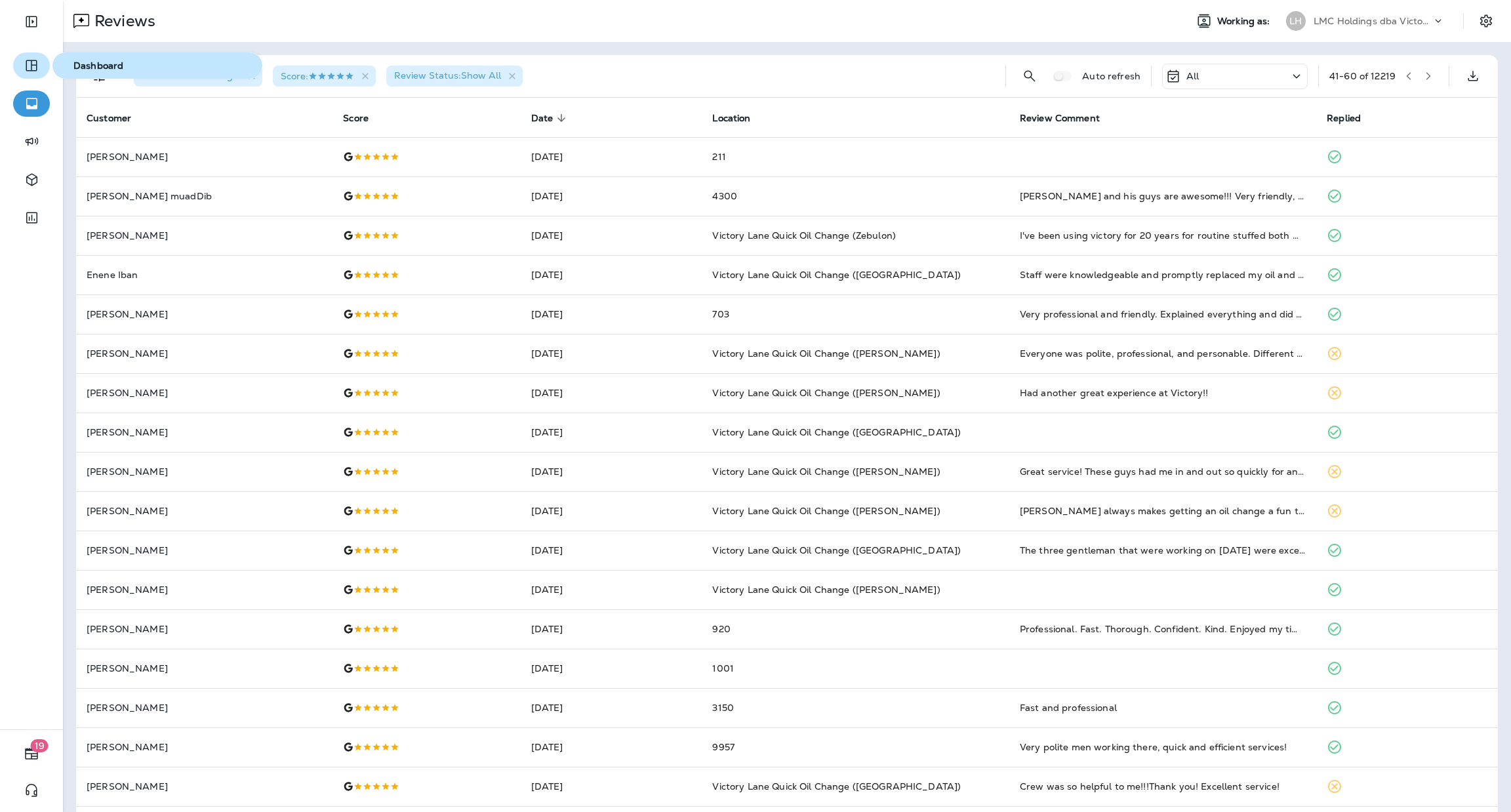
click at [35, 68] on icon "button" at bounding box center [32, 66] width 16 height 16
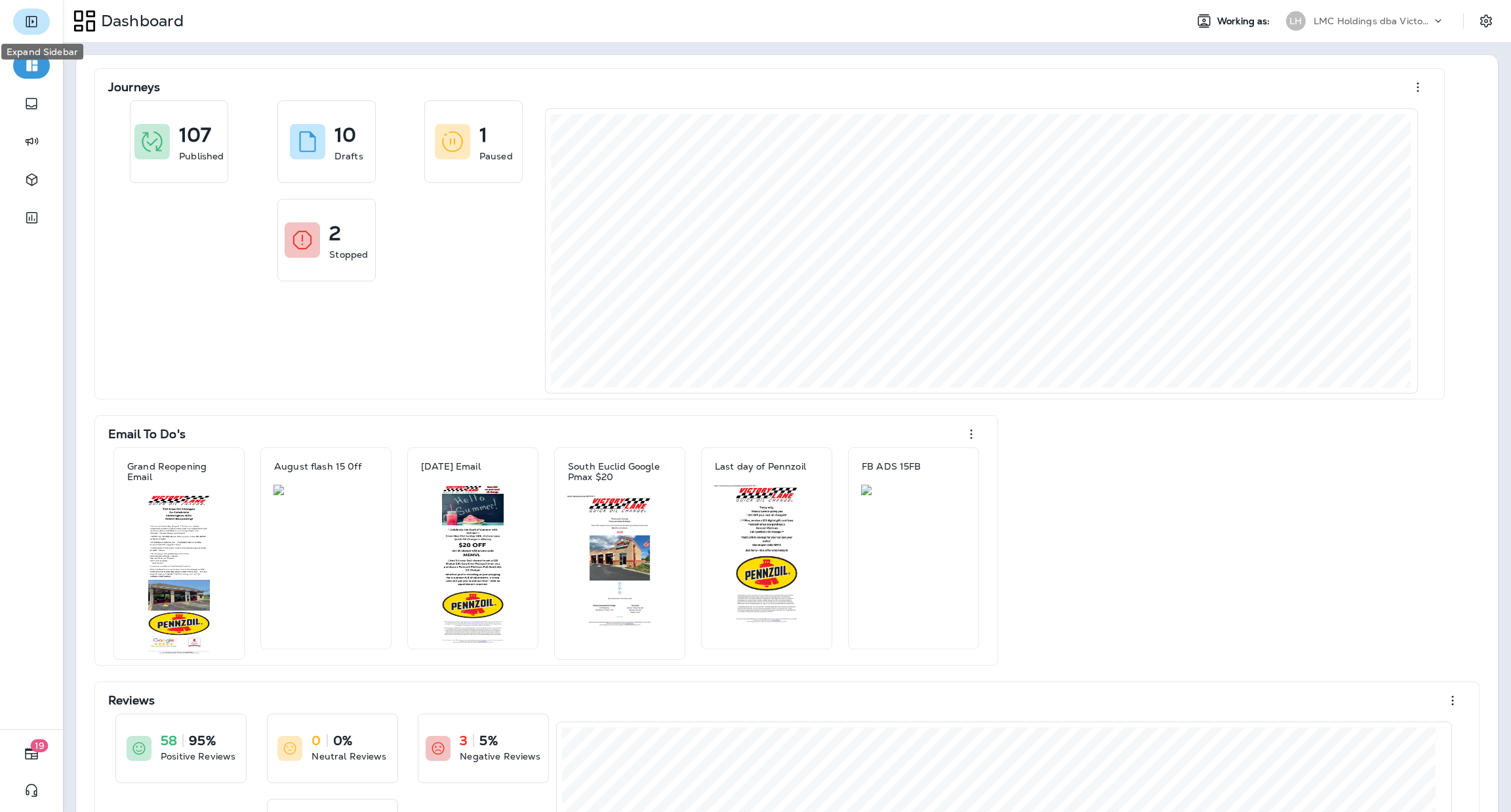
click at [45, 17] on button "Expand Sidebar" at bounding box center [31, 21] width 37 height 26
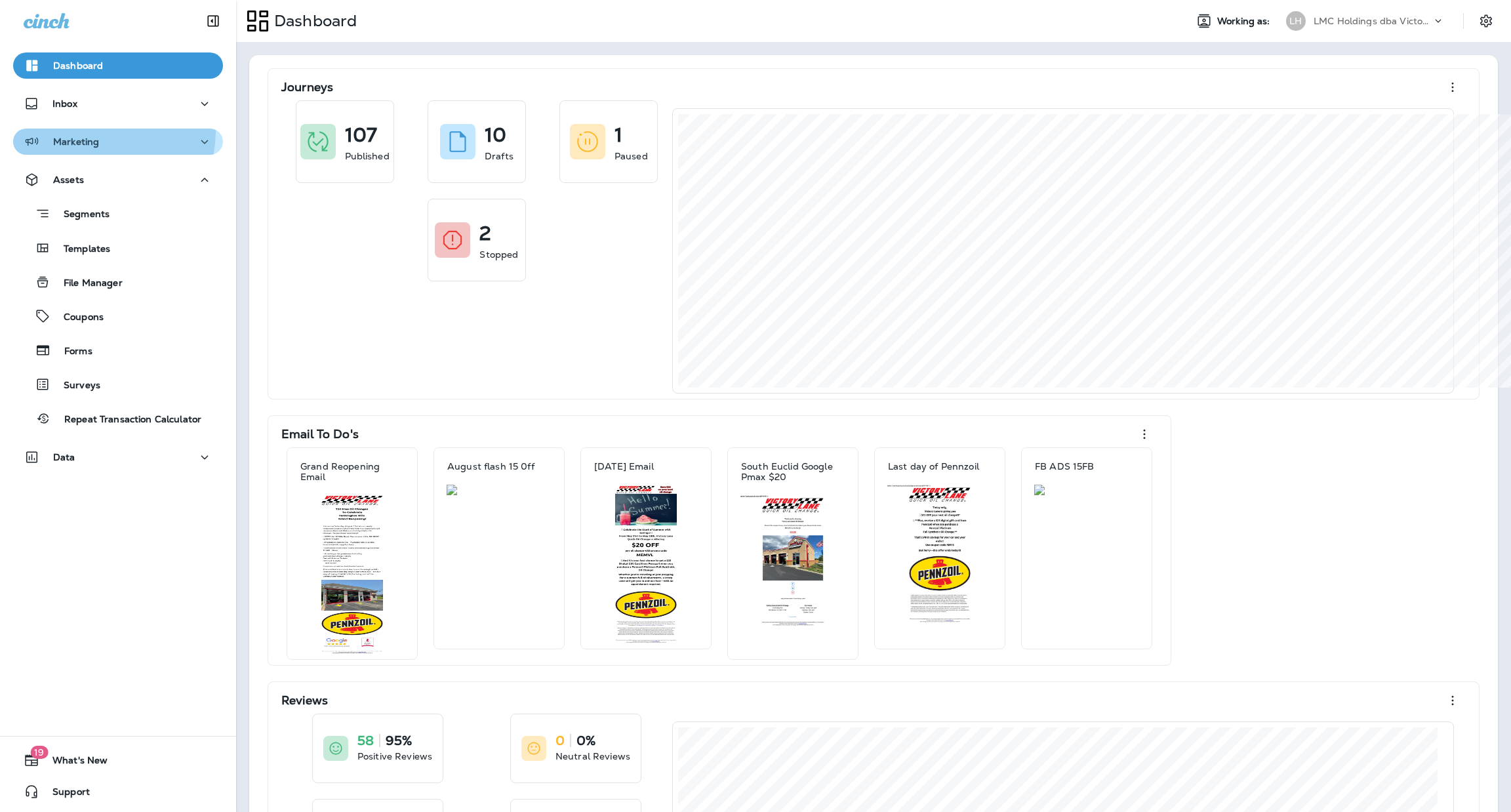
click at [103, 132] on button "Marketing" at bounding box center [118, 141] width 210 height 26
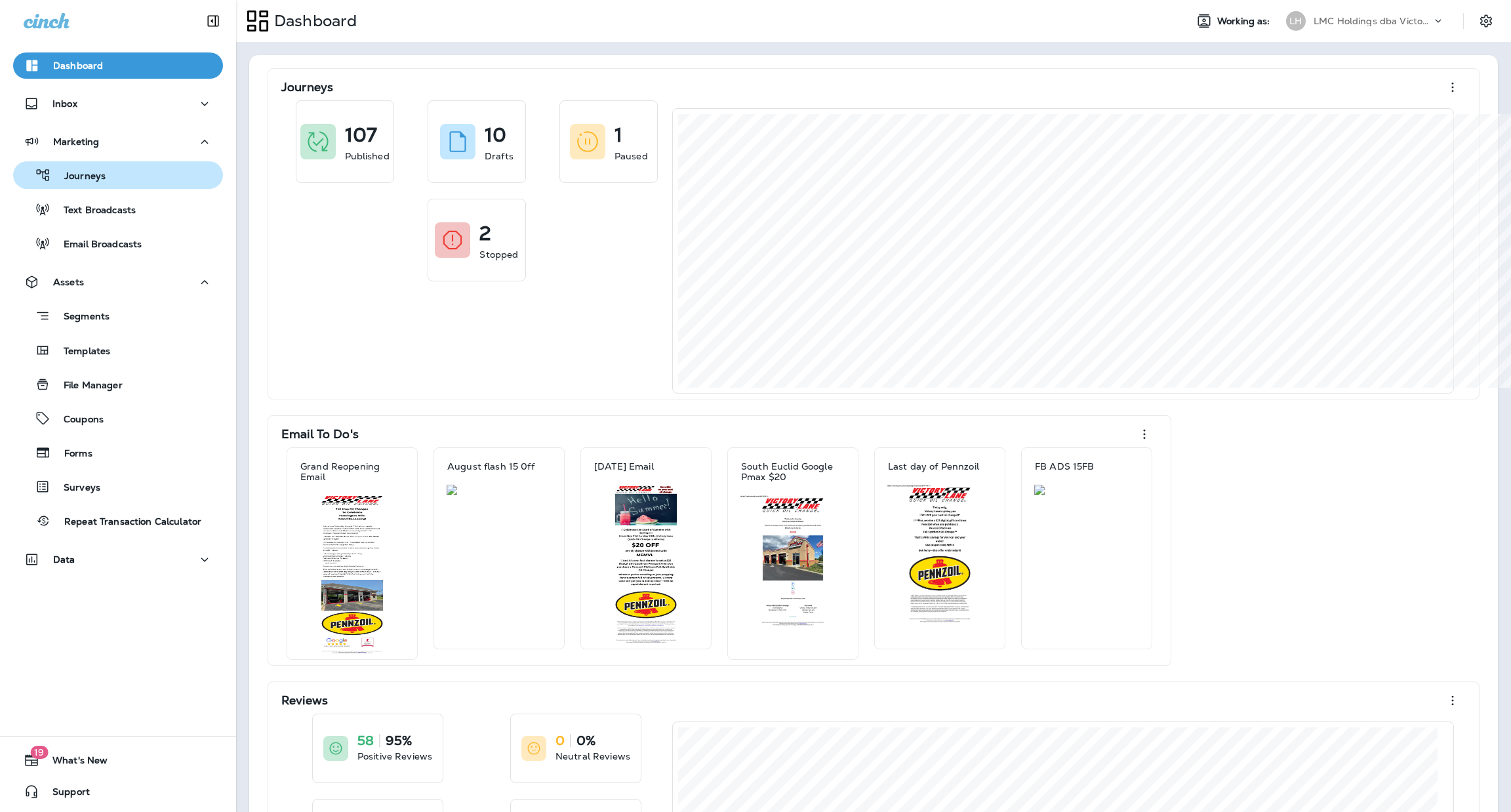
click at [104, 174] on div "Journeys" at bounding box center [118, 175] width 199 height 20
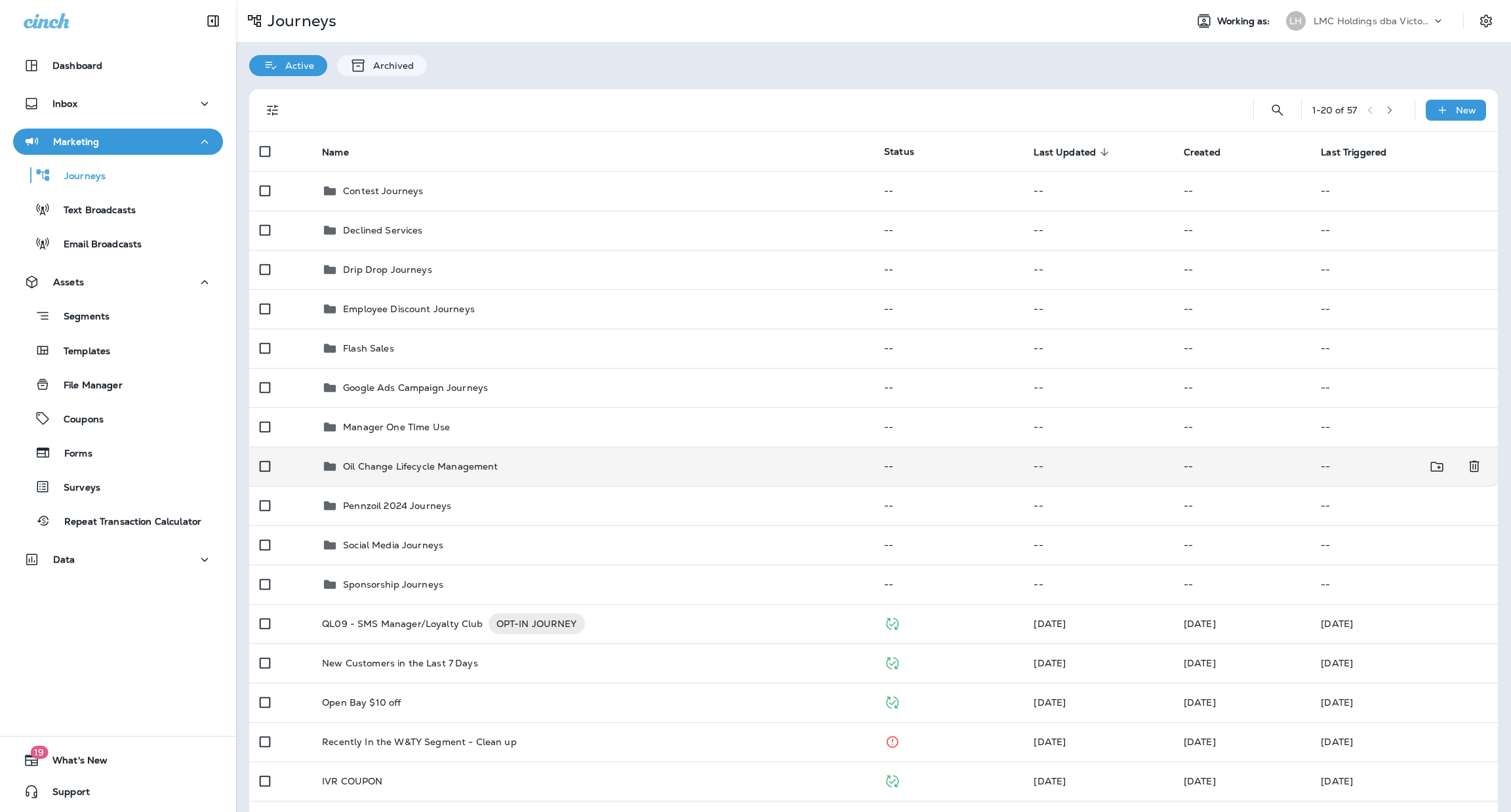
click at [506, 455] on td "Oil Change Lifecycle Management" at bounding box center [593, 466] width 562 height 39
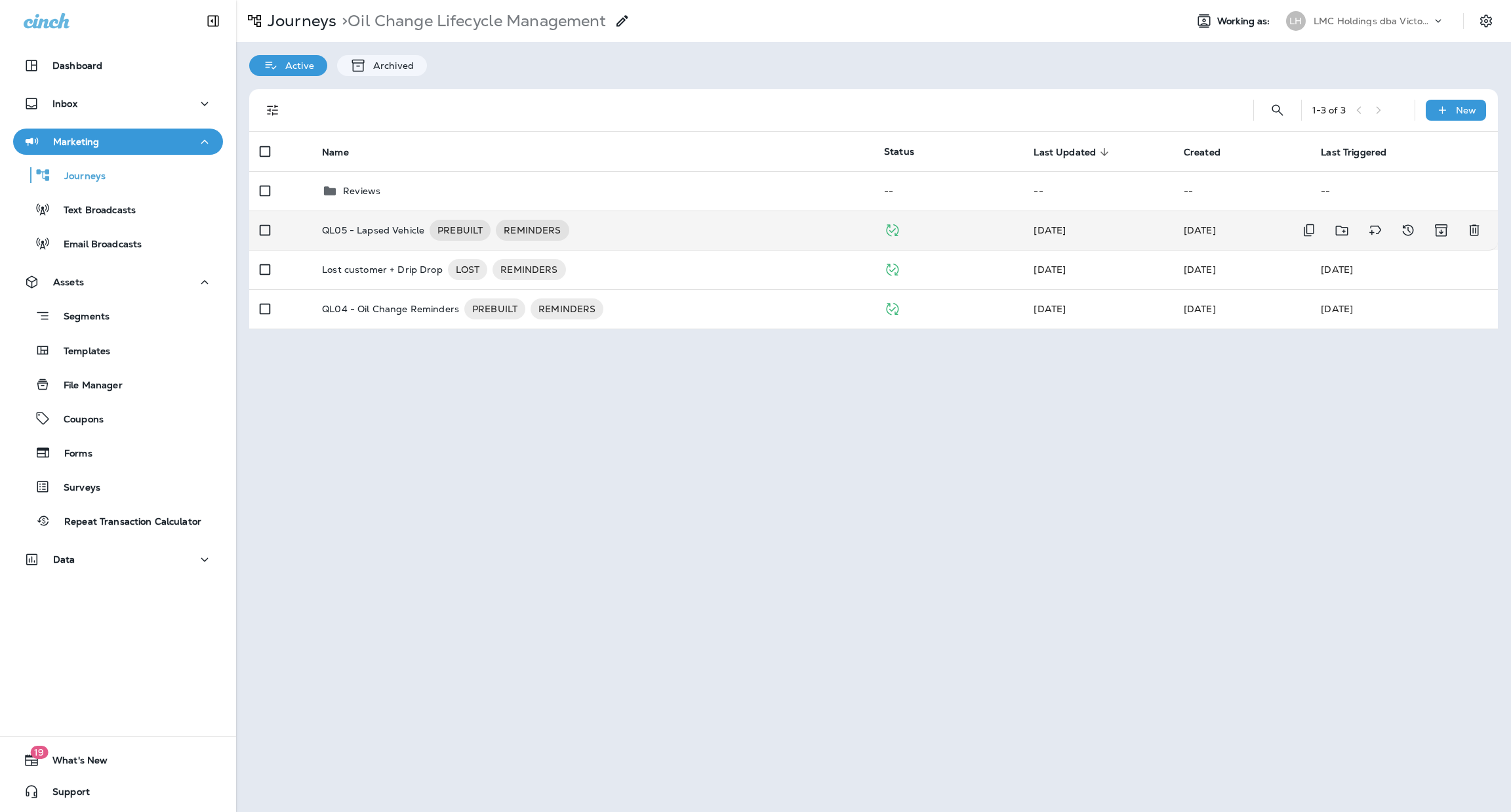
click at [583, 229] on div "QL05 - Lapsed Vehicle PREBUILT REMINDERS" at bounding box center [593, 231] width 541 height 21
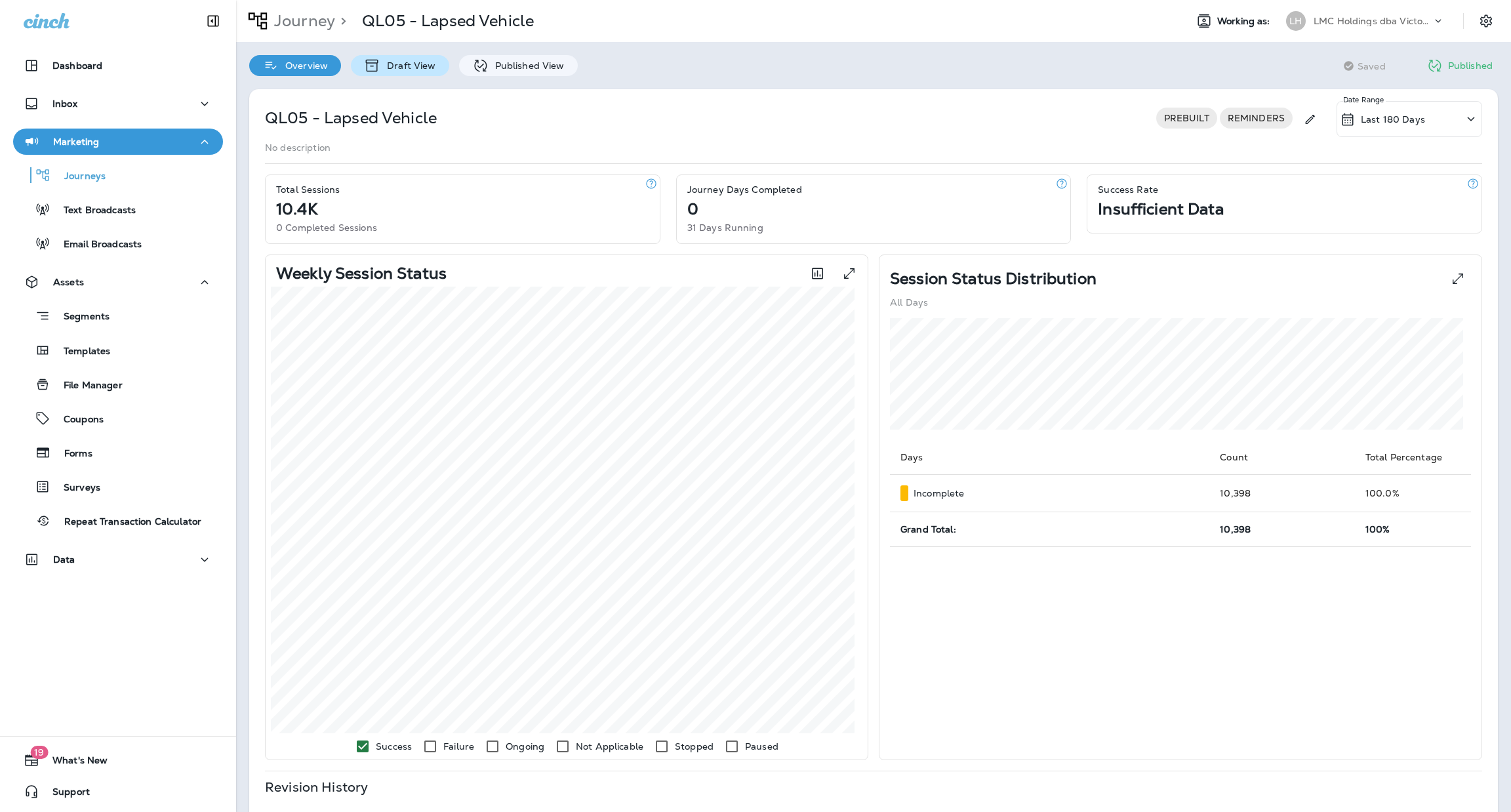
click at [415, 62] on p "Draft View" at bounding box center [408, 66] width 55 height 11
